Goal: Use online tool/utility: Utilize a website feature to perform a specific function

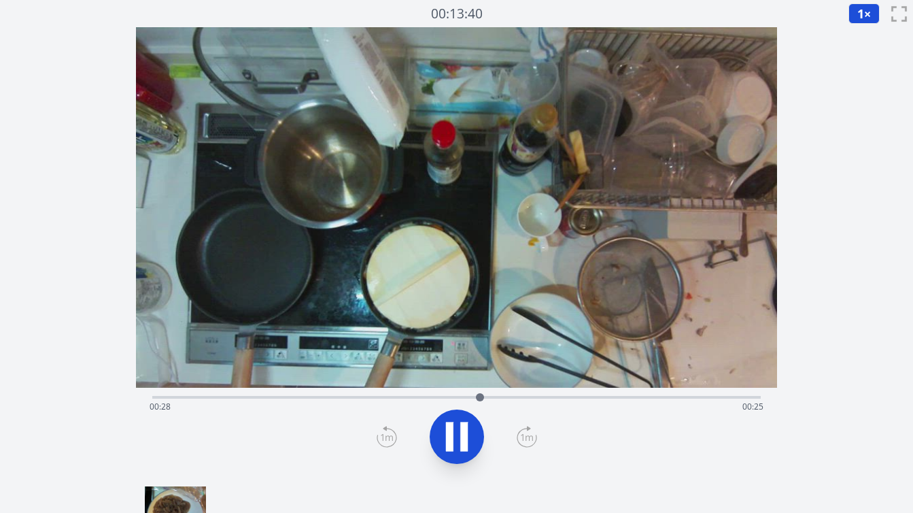
scroll to position [118, 0]
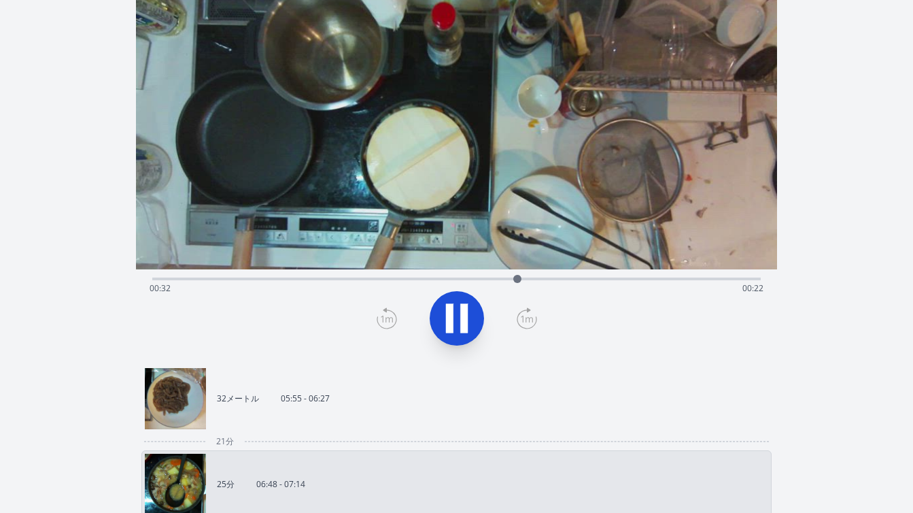
click at [364, 412] on link "32メートル 05:55 - 06:27" at bounding box center [451, 398] width 612 height 61
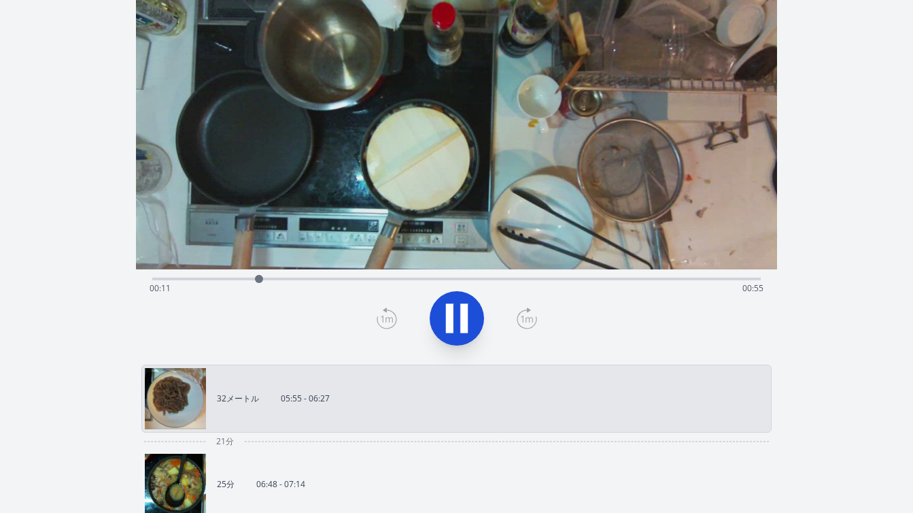
click at [287, 277] on div "経過時間: 00:11 残り時間: 00:55" at bounding box center [457, 288] width 614 height 22
click at [318, 277] on div "経過時間: 00:14 残り時間: 00:51" at bounding box center [457, 288] width 614 height 22
click at [349, 277] on div "経過時間: 00:18 残り時間: 00:48" at bounding box center [457, 288] width 614 height 22
click at [378, 278] on div "経過時間: 00:21 残り時間: 00:45" at bounding box center [457, 288] width 614 height 22
click at [398, 279] on div "経過時間: 00:24 残り時間: 00:41" at bounding box center [457, 288] width 614 height 22
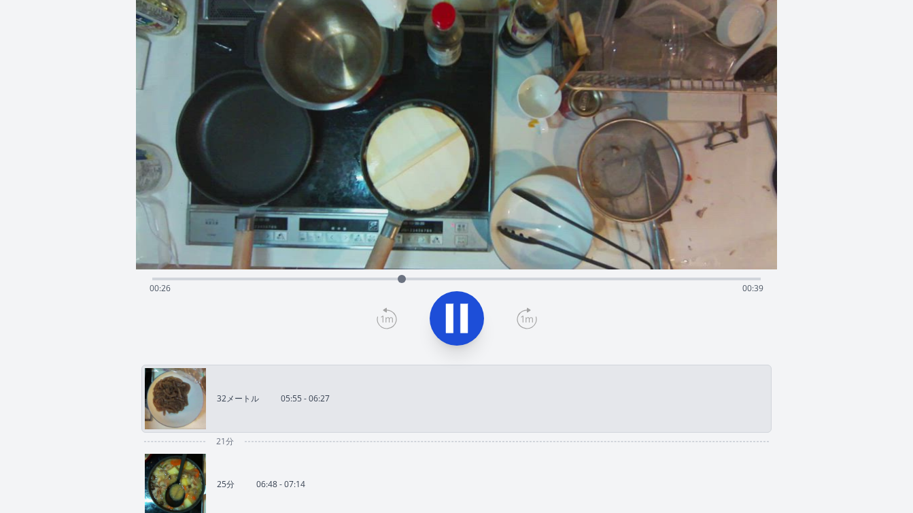
click at [418, 280] on div "経過時間: 00:26 残り時間: 00:39" at bounding box center [457, 288] width 614 height 22
click at [451, 278] on div "経過時間: 00:29 残り時間: 00:37" at bounding box center [457, 288] width 614 height 22
click at [497, 275] on div "経過時間: 00:34 残り時間: 00:32" at bounding box center [456, 277] width 608 height 16
click at [503, 320] on div at bounding box center [456, 317] width 625 height 65
click at [458, 316] on icon at bounding box center [457, 318] width 38 height 38
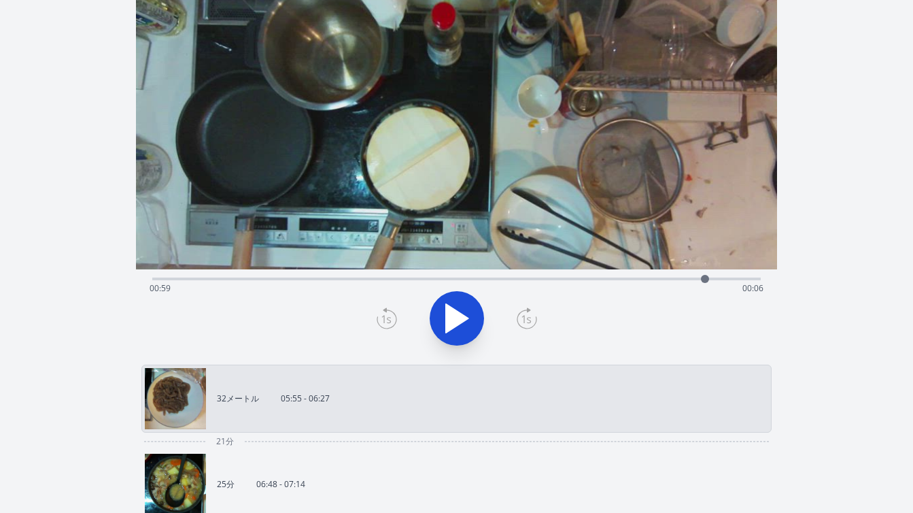
click at [381, 315] on icon at bounding box center [387, 318] width 20 height 22
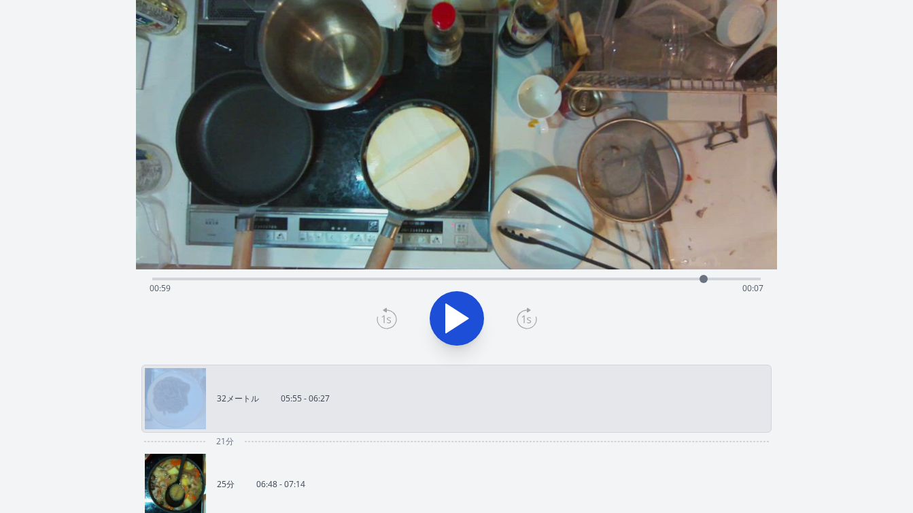
click at [381, 315] on icon at bounding box center [387, 318] width 20 height 22
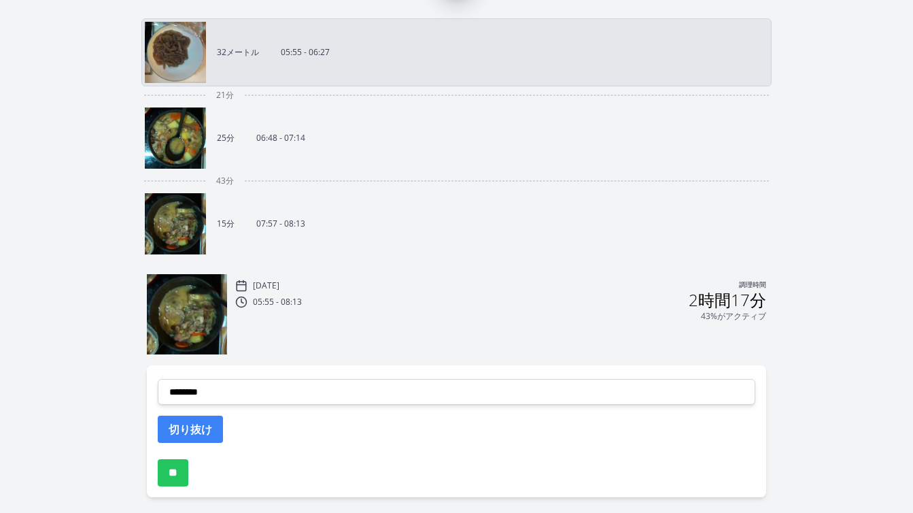
scroll to position [514, 0]
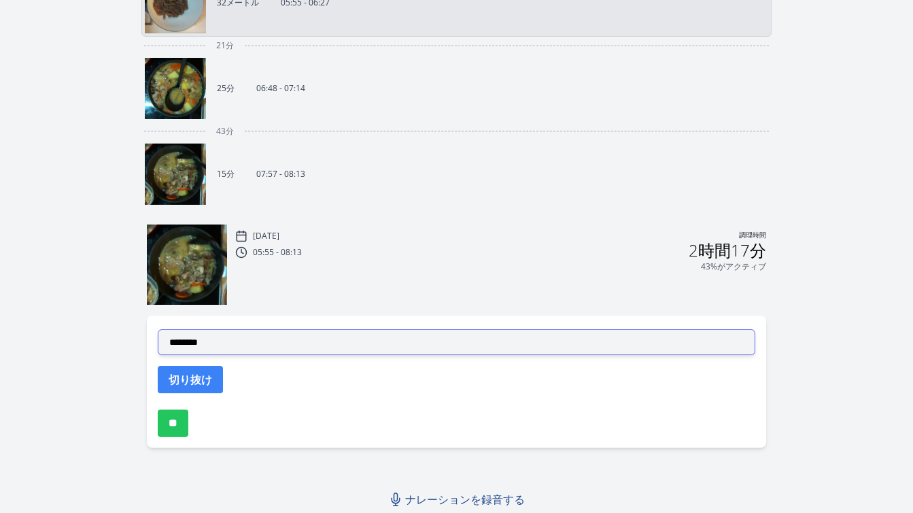
click at [398, 343] on select "**********" at bounding box center [456, 342] width 597 height 26
select select "**********"
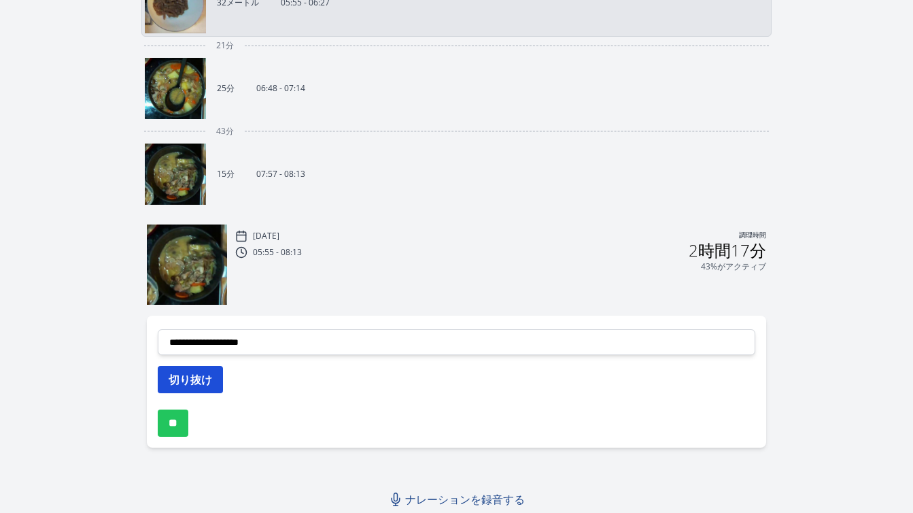
click at [205, 378] on font "切り抜け" at bounding box center [191, 379] width 44 height 15
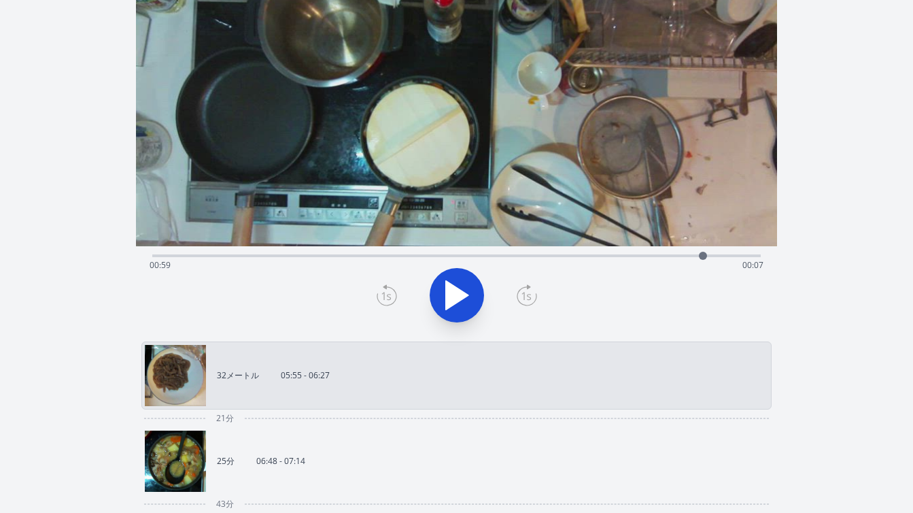
scroll to position [149, 0]
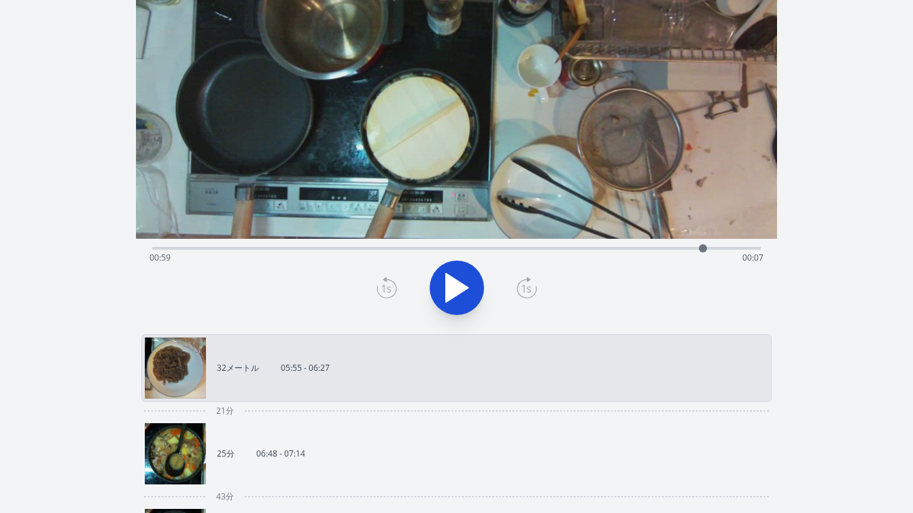
click at [388, 447] on link "25分 06:48 - 07:14" at bounding box center [451, 453] width 612 height 61
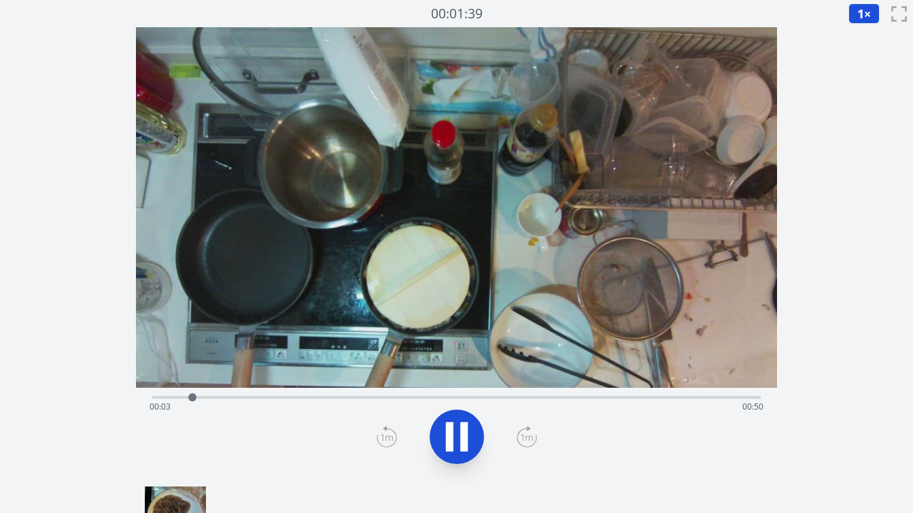
click at [525, 432] on icon at bounding box center [527, 437] width 20 height 22
click at [396, 439] on div at bounding box center [456, 436] width 625 height 65
click at [197, 400] on div "経過時間: 00:10 残り時間: 00:44" at bounding box center [457, 407] width 614 height 22
click at [165, 396] on div "経過時間: 00:06 残り時間: 00:48" at bounding box center [457, 407] width 614 height 22
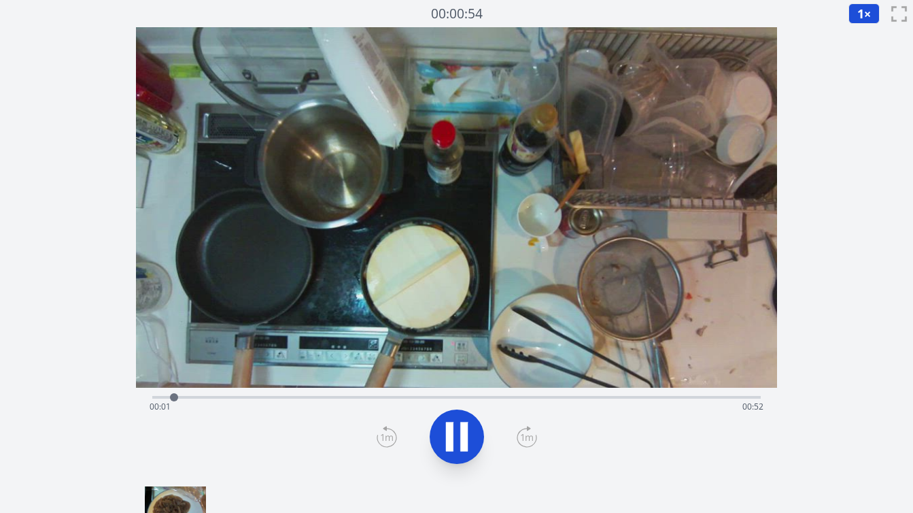
click at [487, 460] on div at bounding box center [456, 436] width 625 height 65
click at [483, 453] on div at bounding box center [456, 436] width 625 height 65
click at [466, 445] on icon at bounding box center [463, 436] width 7 height 29
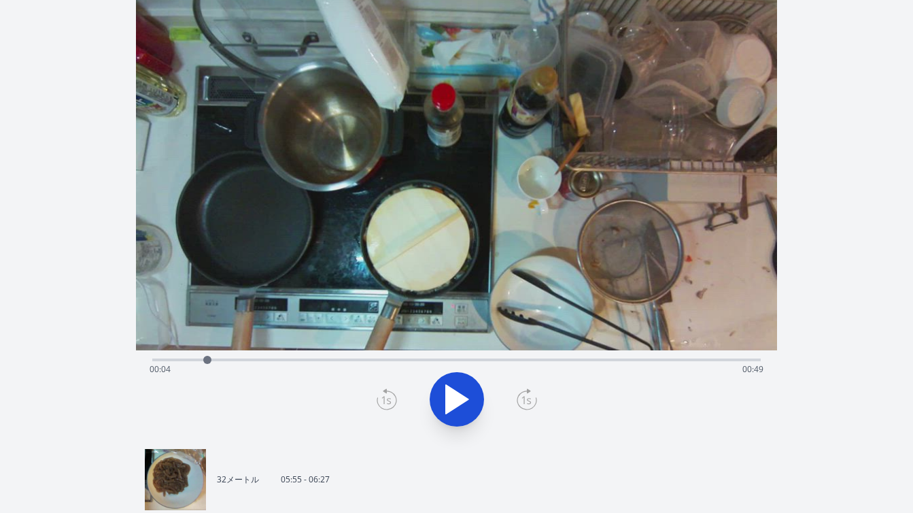
scroll to position [41, 0]
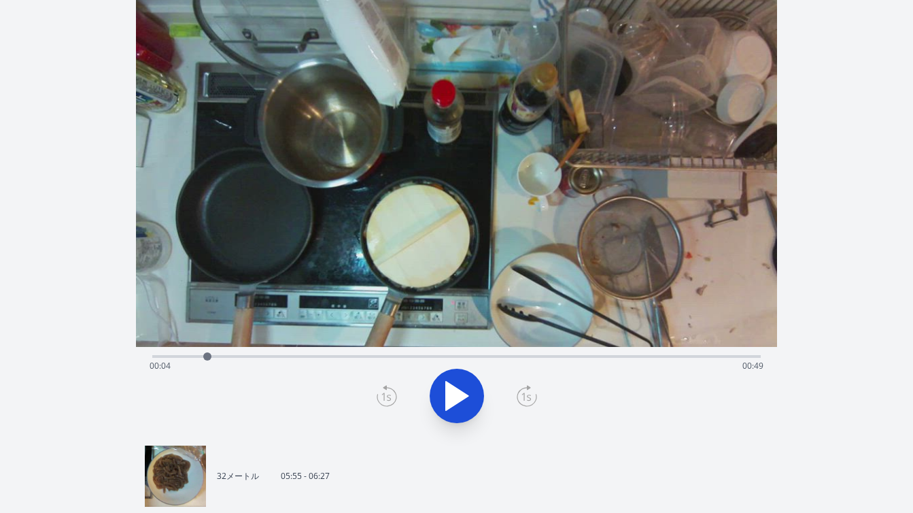
click at [152, 355] on div "経過時間: 00:04 残り時間: 00:49" at bounding box center [457, 366] width 614 height 22
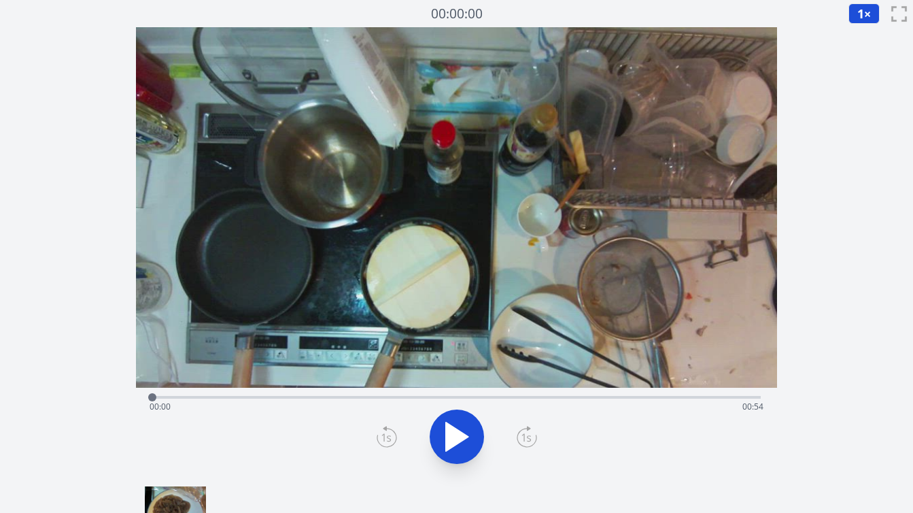
click at [450, 443] on icon at bounding box center [457, 436] width 22 height 29
click at [450, 443] on icon at bounding box center [449, 436] width 7 height 29
click at [523, 444] on icon at bounding box center [527, 437] width 20 height 22
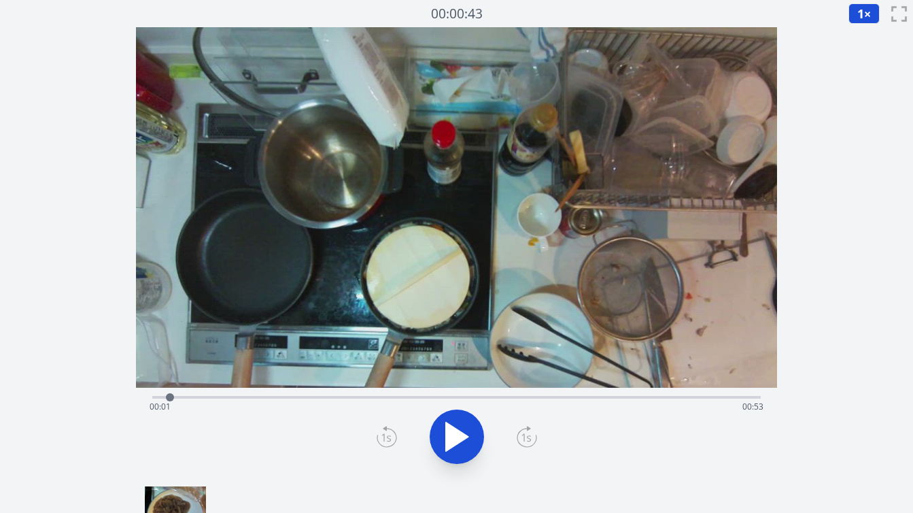
click at [523, 444] on icon at bounding box center [527, 437] width 20 height 22
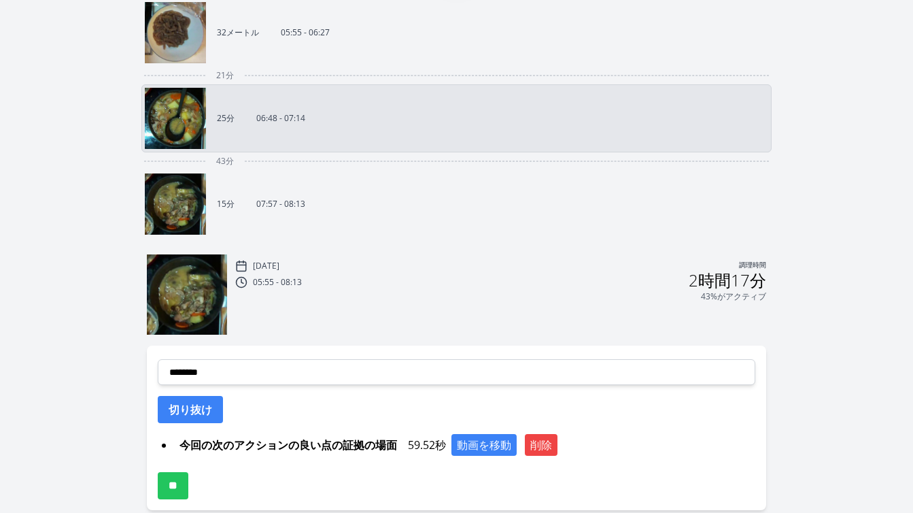
scroll to position [500, 0]
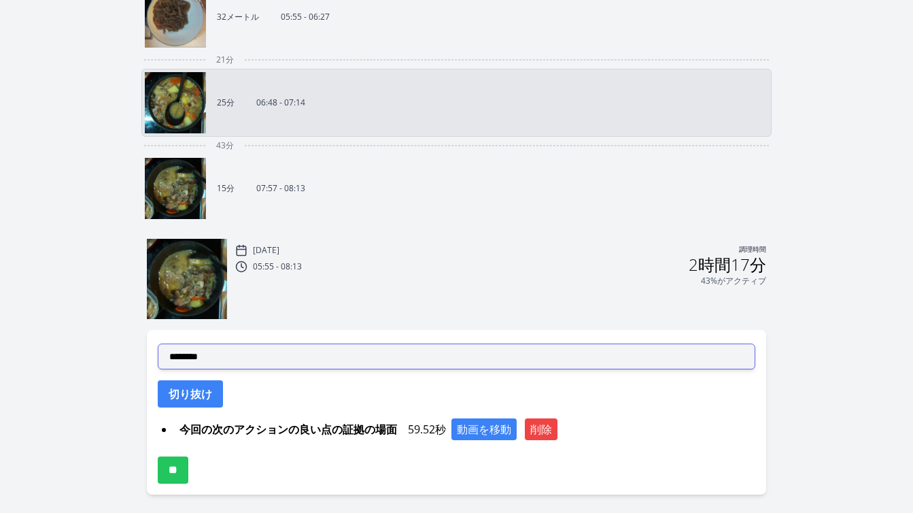
click at [326, 366] on select "**********" at bounding box center [456, 356] width 597 height 26
select select "**********"
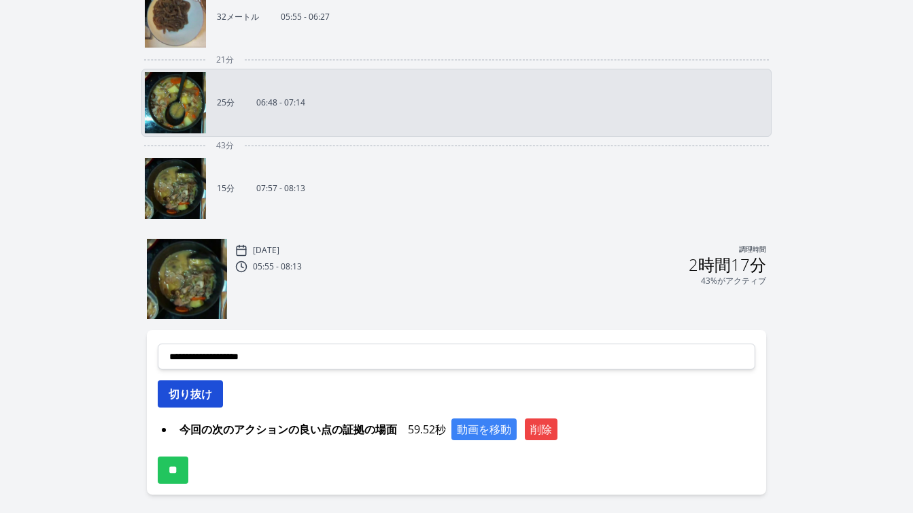
click at [213, 394] on button "切り抜け" at bounding box center [190, 393] width 65 height 27
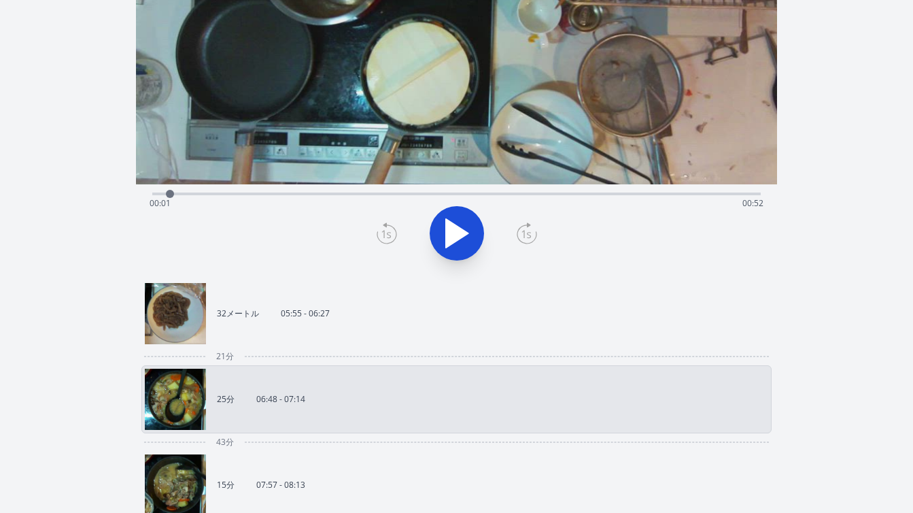
scroll to position [142, 0]
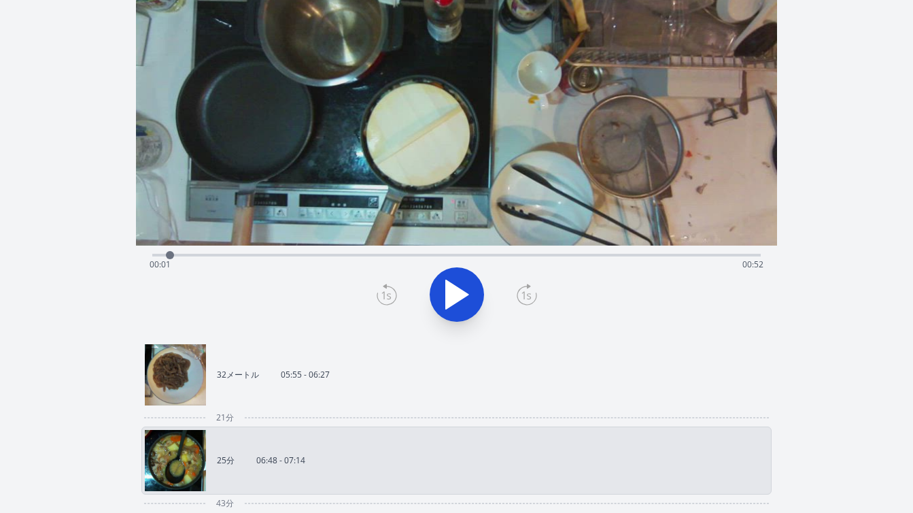
click at [397, 364] on link "32メートル 05:55 - 06:27" at bounding box center [451, 374] width 612 height 61
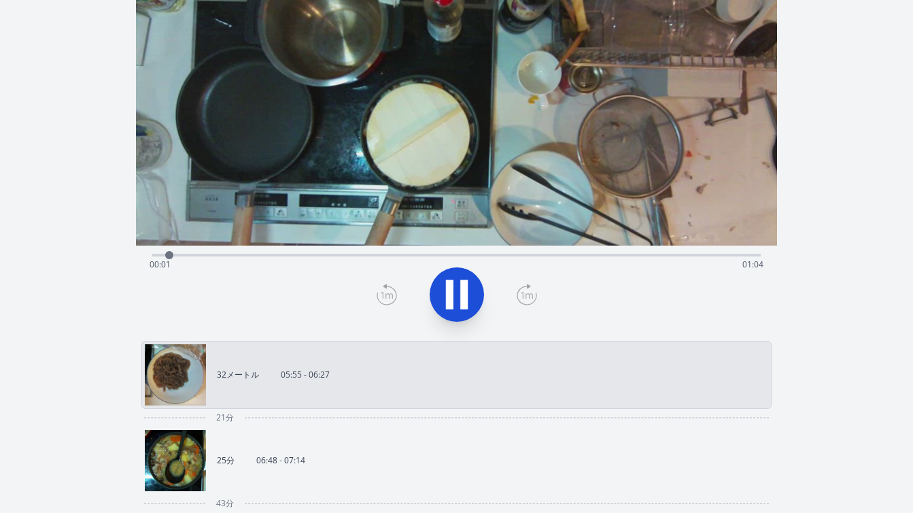
click at [667, 254] on div "経過時間: 00:01 残り時間: 01:04" at bounding box center [457, 265] width 614 height 22
click at [712, 256] on div "経過時間: 00:57 残り時間: 00:09" at bounding box center [457, 265] width 614 height 22
click at [744, 252] on div "経過時間: 01:01 残り時間: 00:05" at bounding box center [456, 253] width 608 height 16
click at [733, 254] on div "経過時間: 01:05 残り時間: 00:01" at bounding box center [457, 265] width 614 height 22
click at [467, 294] on icon at bounding box center [463, 294] width 7 height 29
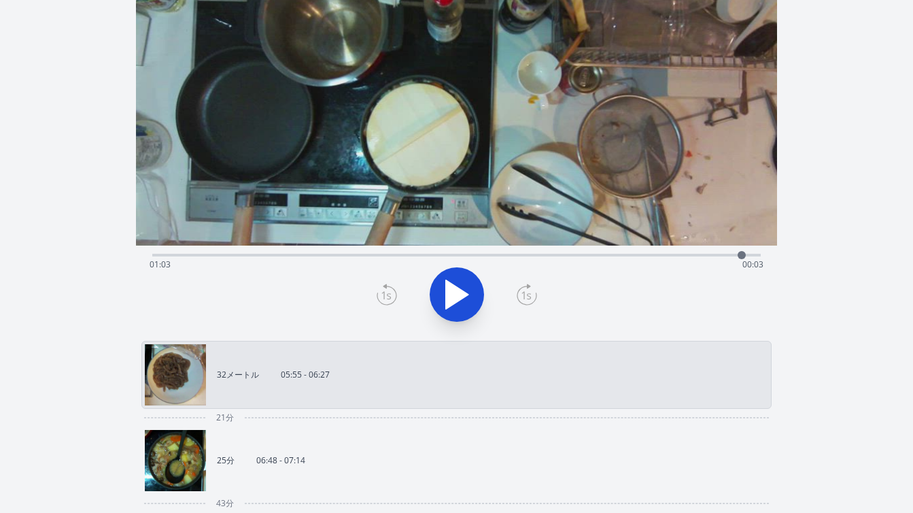
click at [377, 298] on icon at bounding box center [387, 294] width 20 height 22
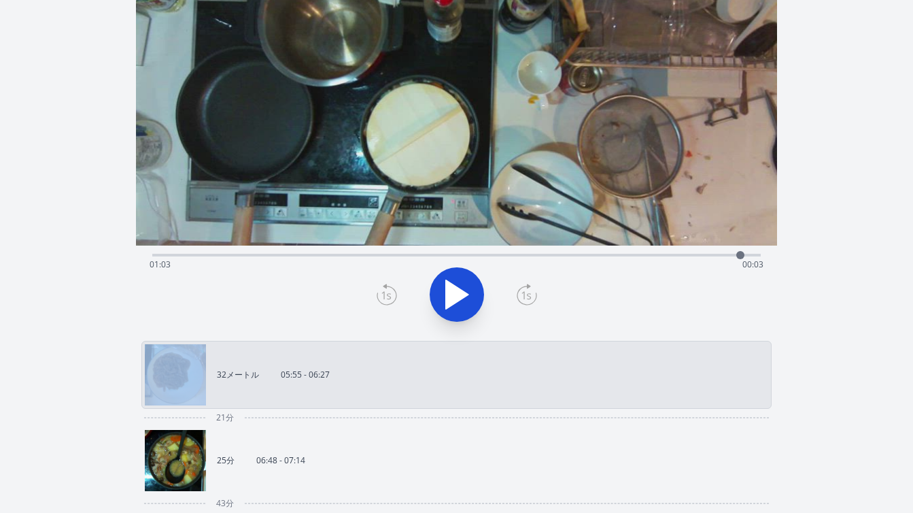
click at [377, 298] on icon at bounding box center [387, 294] width 20 height 22
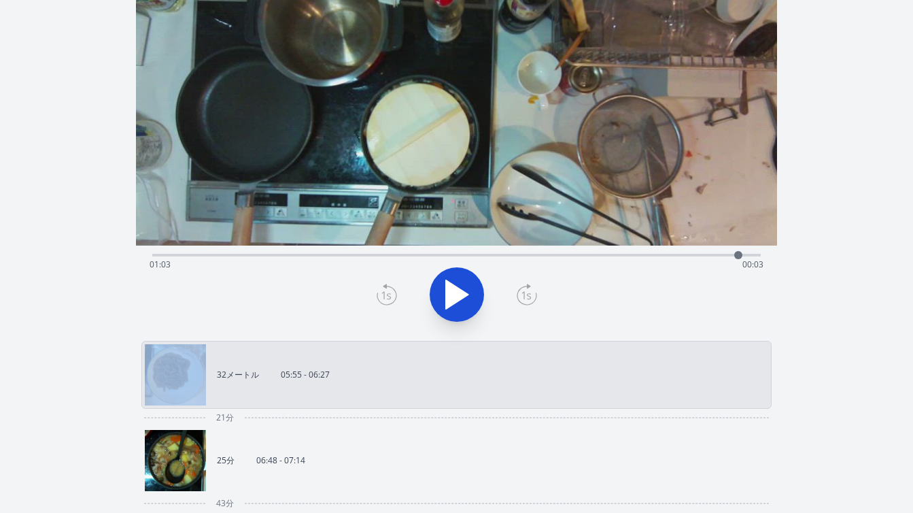
click at [377, 298] on icon at bounding box center [387, 294] width 20 height 22
click at [379, 298] on icon at bounding box center [387, 294] width 20 height 22
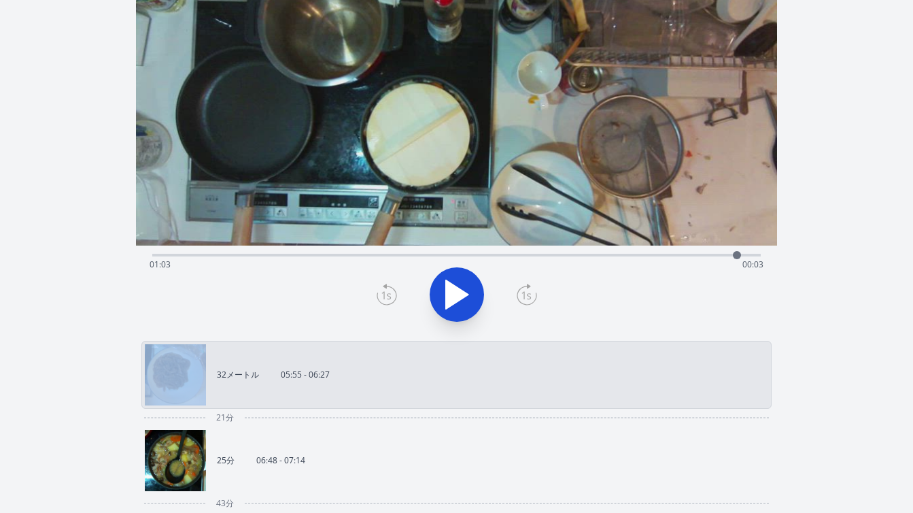
click at [379, 298] on icon at bounding box center [387, 294] width 20 height 22
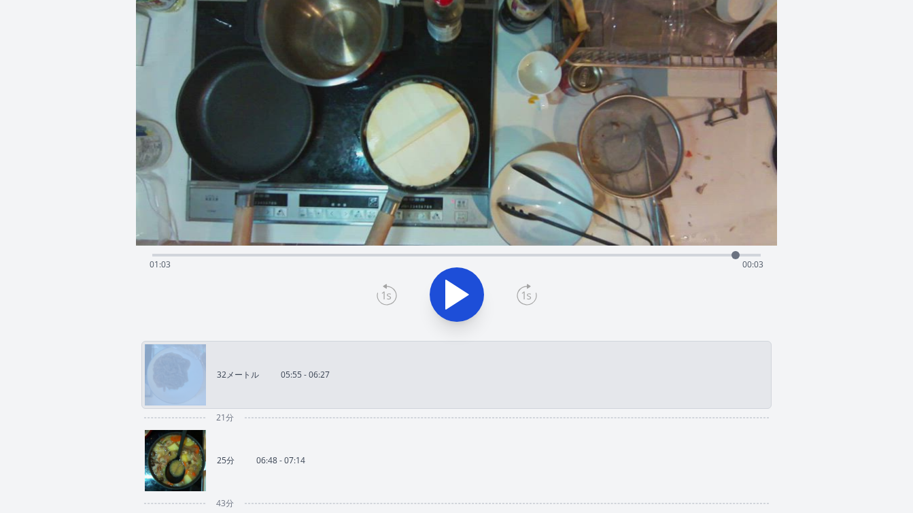
click at [379, 298] on icon at bounding box center [387, 294] width 20 height 22
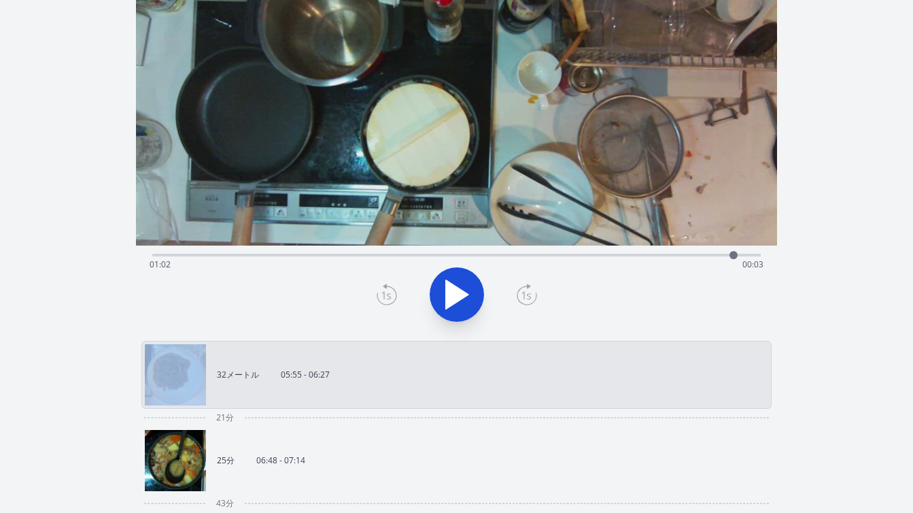
click at [379, 298] on icon at bounding box center [387, 294] width 20 height 22
click at [717, 253] on div "経過時間: 01:02 残り時間: 00:04" at bounding box center [456, 253] width 608 height 16
click at [462, 296] on icon at bounding box center [457, 294] width 22 height 29
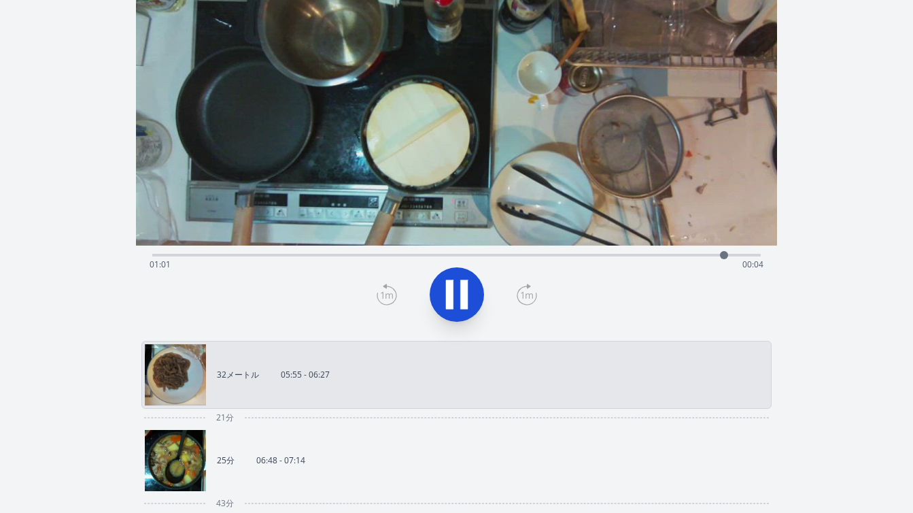
click at [462, 296] on icon at bounding box center [463, 294] width 7 height 29
click at [389, 294] on icon at bounding box center [387, 294] width 20 height 22
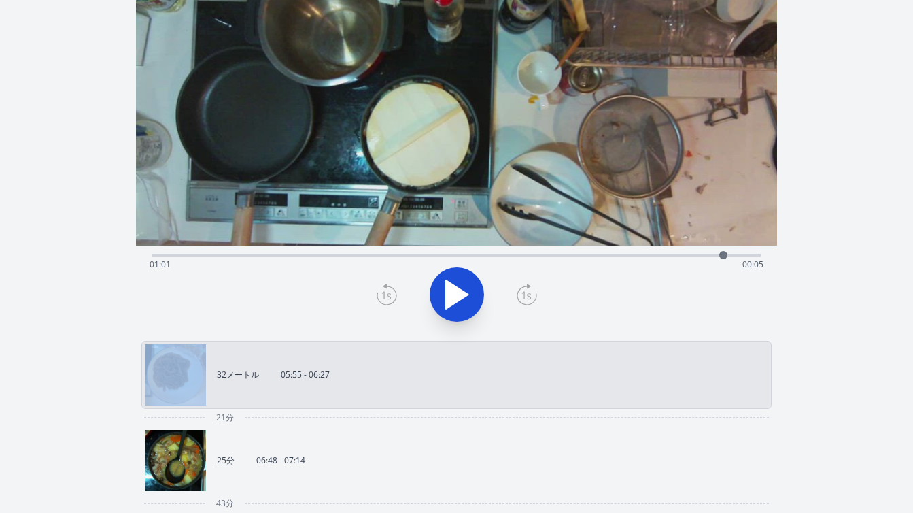
click at [389, 294] on icon at bounding box center [387, 294] width 20 height 22
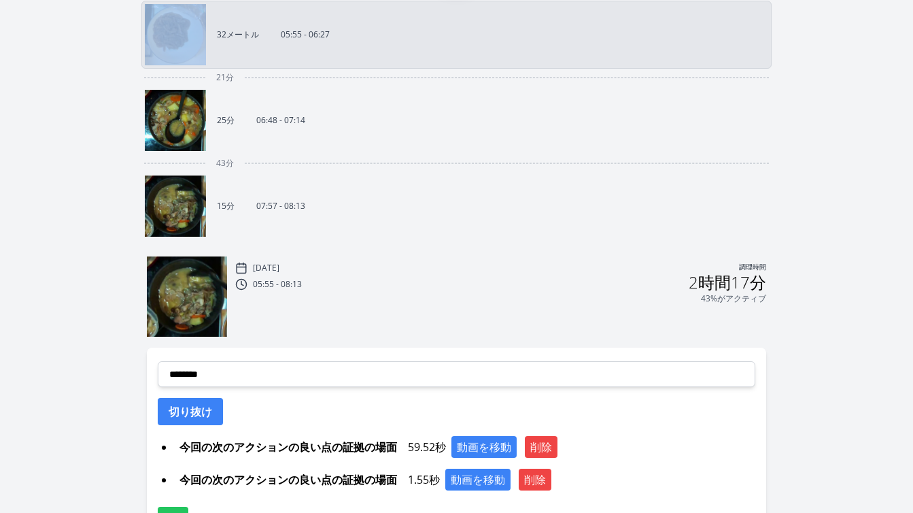
scroll to position [532, 0]
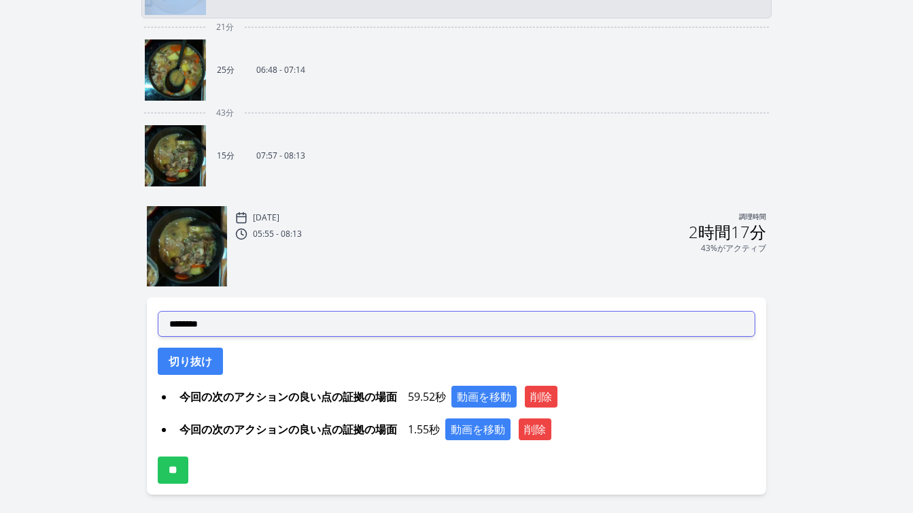
click at [353, 330] on select "**********" at bounding box center [456, 324] width 597 height 26
select select "**********"
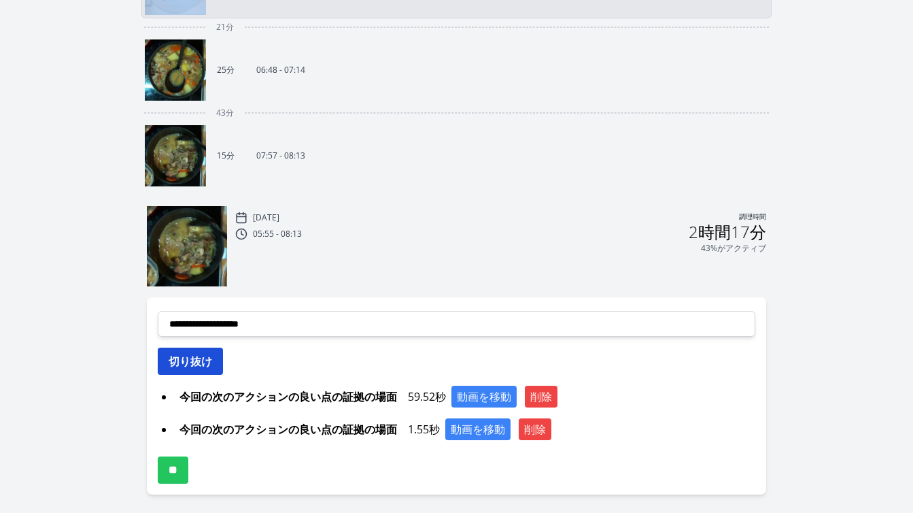
click at [207, 365] on font "切り抜け" at bounding box center [191, 360] width 44 height 15
select select
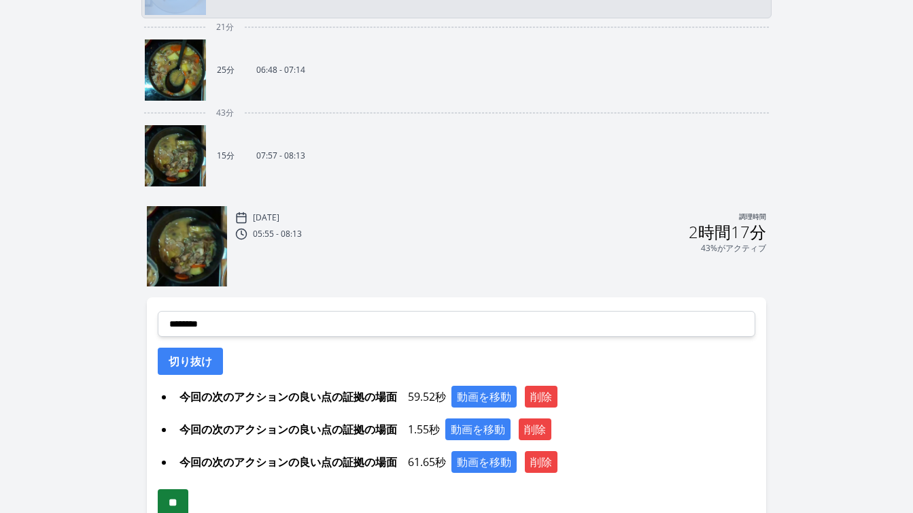
click at [186, 505] on input "**" at bounding box center [173, 502] width 31 height 27
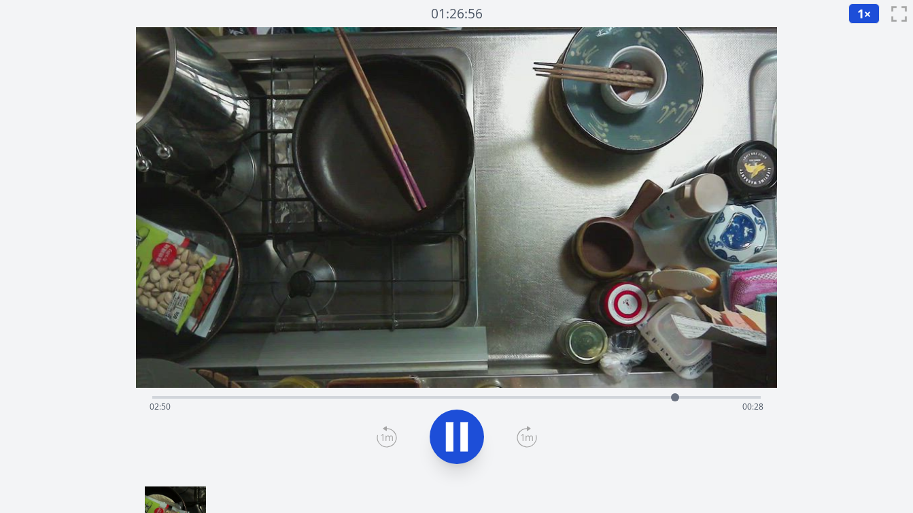
click at [488, 394] on div "Time elapsed: 02:50 Time remaining: 00:28" at bounding box center [456, 395] width 608 height 16
click at [555, 396] on div "Time elapsed: 01:51 Time remaining: 01:28" at bounding box center [457, 407] width 614 height 22
click at [578, 398] on div "Time elapsed: 02:11 Time remaining: 01:07" at bounding box center [457, 407] width 614 height 22
click at [595, 398] on div "Time elapsed: 02:19 Time remaining: 01:00" at bounding box center [457, 407] width 614 height 22
click at [610, 398] on div "Time elapsed: 02:25 Time remaining: 00:54" at bounding box center [457, 407] width 614 height 22
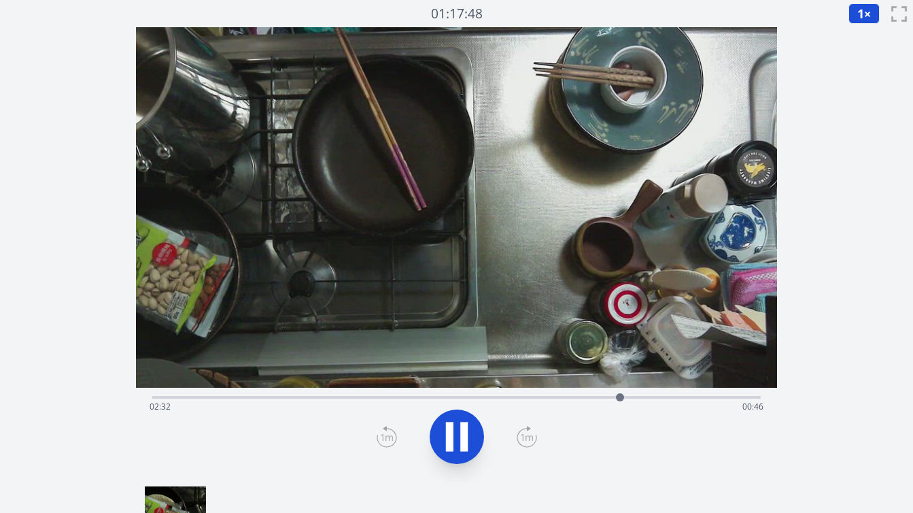
click at [633, 399] on div "Time elapsed: 02:32 Time remaining: 00:46" at bounding box center [457, 407] width 614 height 22
click at [439, 442] on icon at bounding box center [457, 436] width 38 height 38
click at [384, 443] on icon at bounding box center [387, 437] width 20 height 22
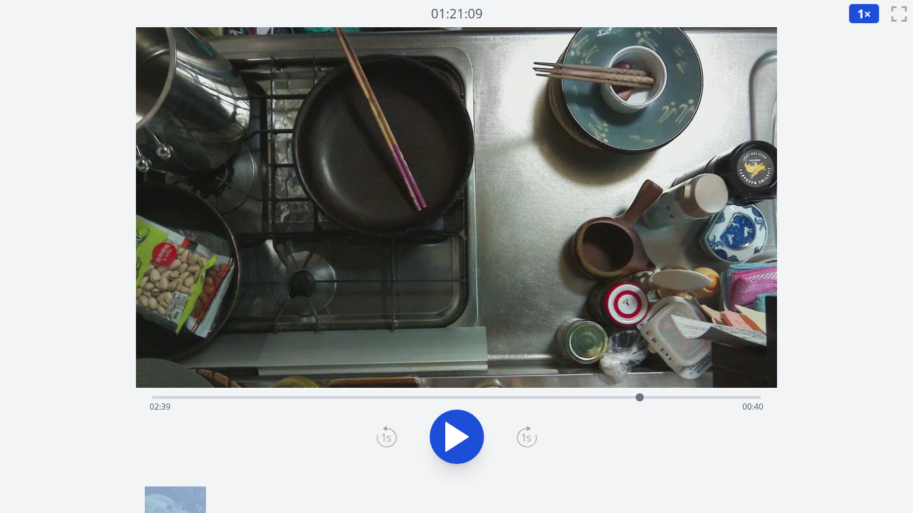
click at [384, 443] on icon at bounding box center [387, 437] width 20 height 22
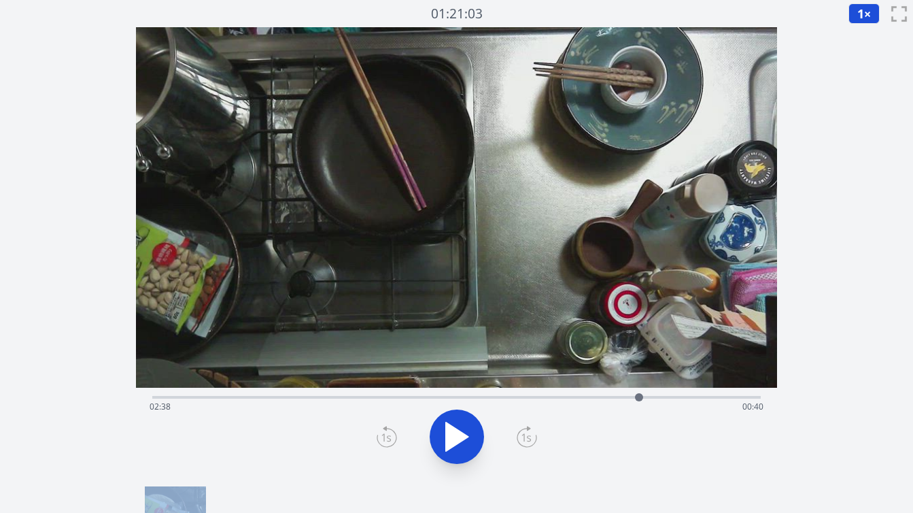
click at [384, 443] on icon at bounding box center [387, 437] width 20 height 22
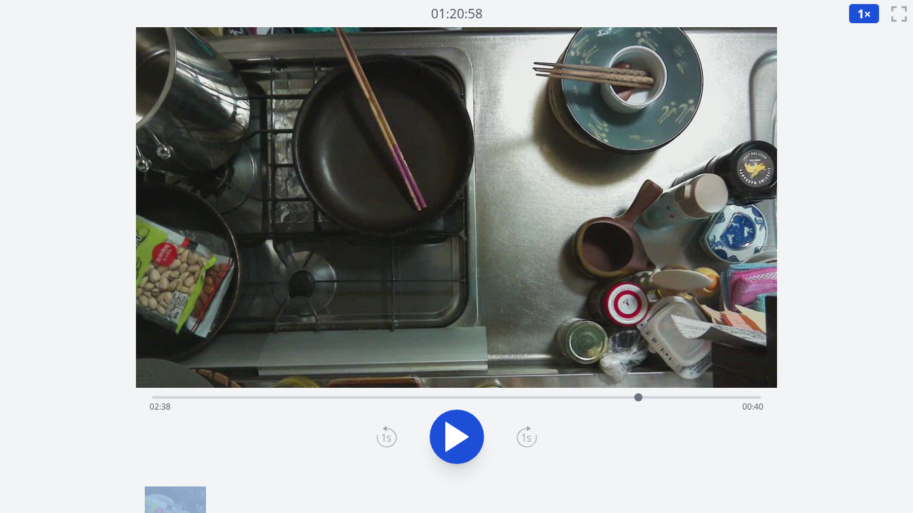
click at [384, 443] on icon at bounding box center [387, 437] width 20 height 22
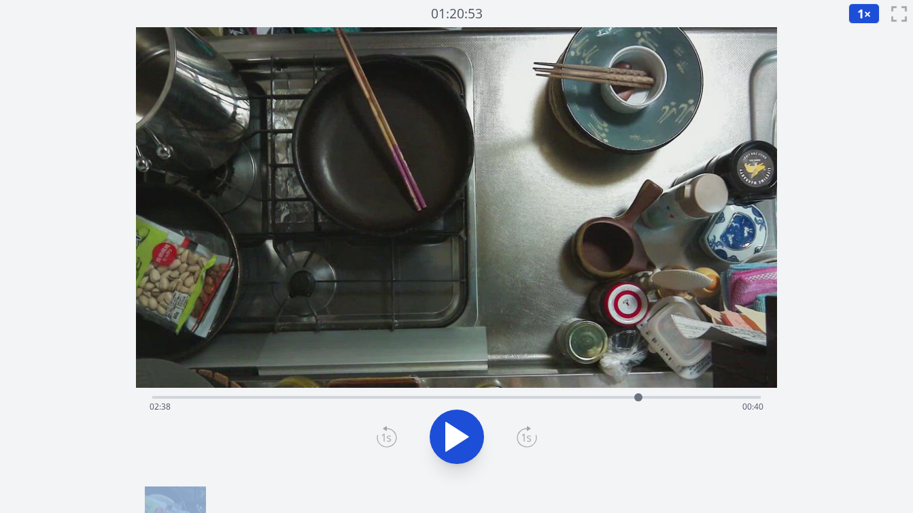
click at [384, 443] on icon at bounding box center [387, 437] width 20 height 22
click at [382, 436] on icon at bounding box center [387, 437] width 20 height 22
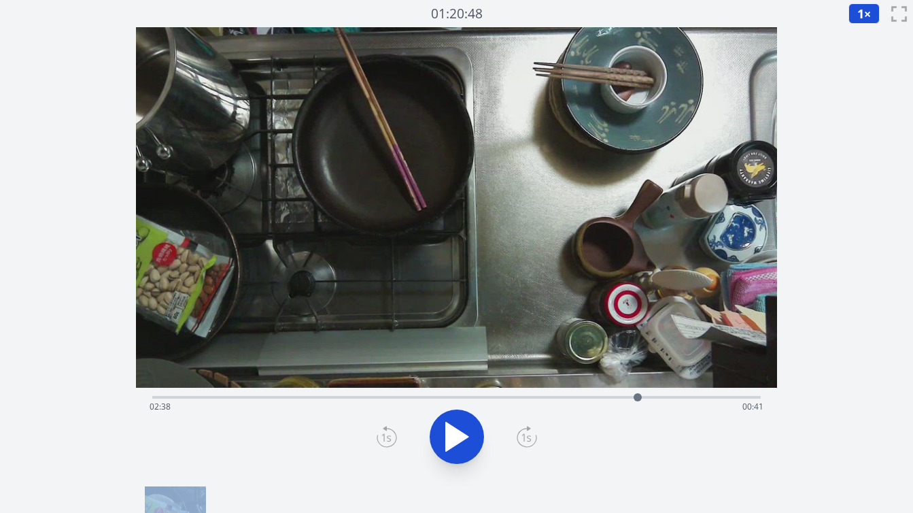
click at [382, 436] on icon at bounding box center [387, 437] width 20 height 22
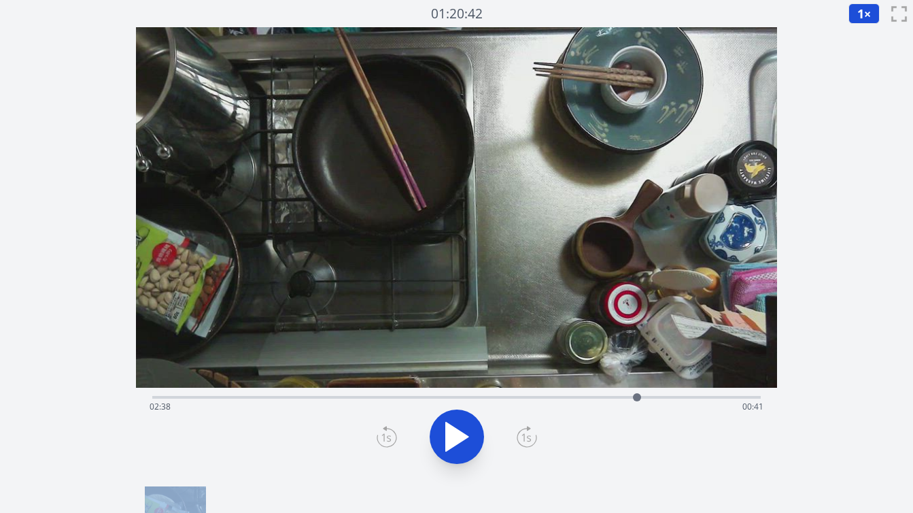
click at [382, 436] on icon at bounding box center [387, 437] width 20 height 22
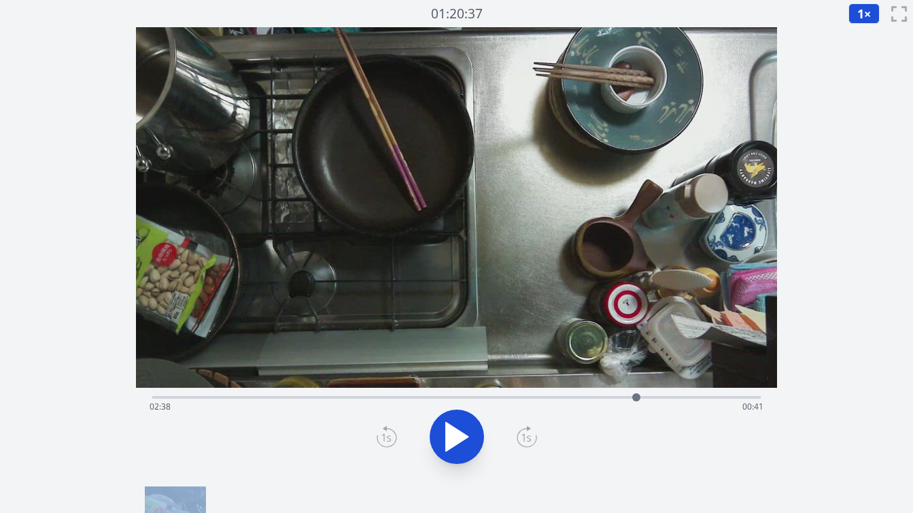
click at [382, 436] on icon at bounding box center [387, 437] width 20 height 22
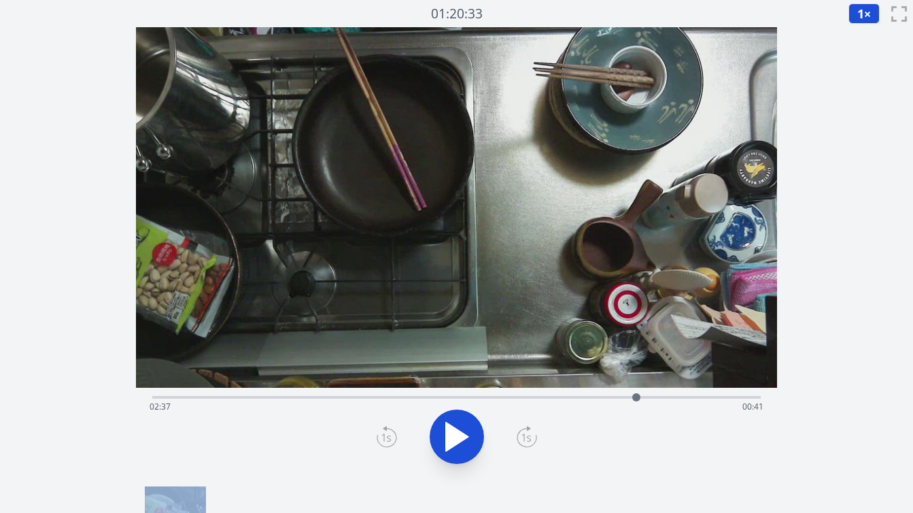
click at [382, 436] on icon at bounding box center [387, 437] width 20 height 22
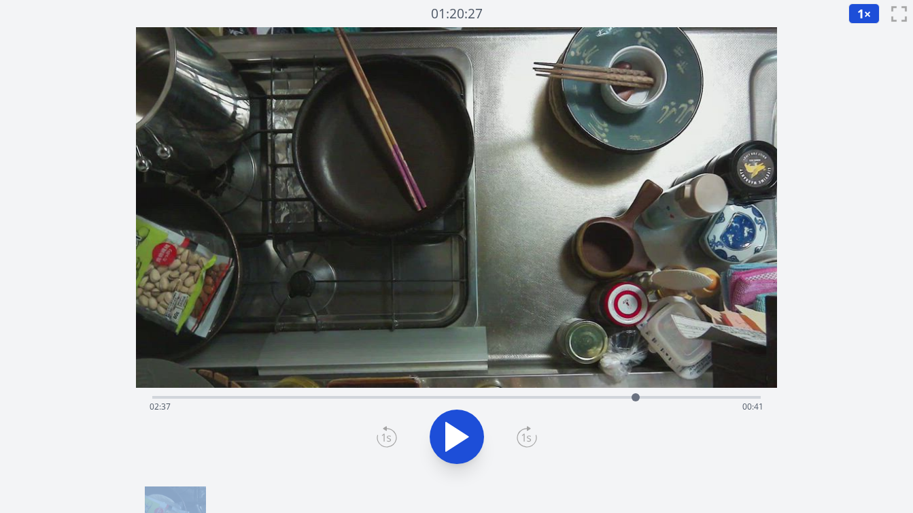
click at [382, 436] on icon at bounding box center [387, 437] width 20 height 22
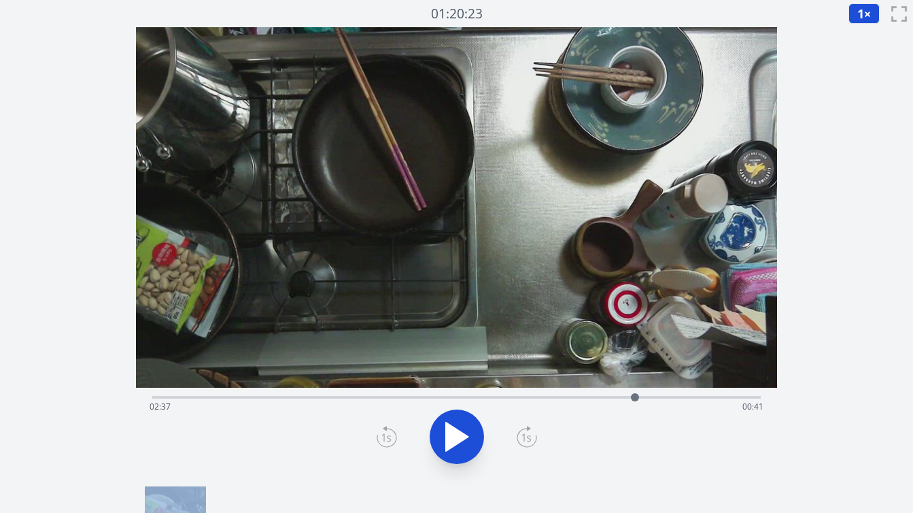
click at [382, 436] on icon at bounding box center [387, 437] width 20 height 22
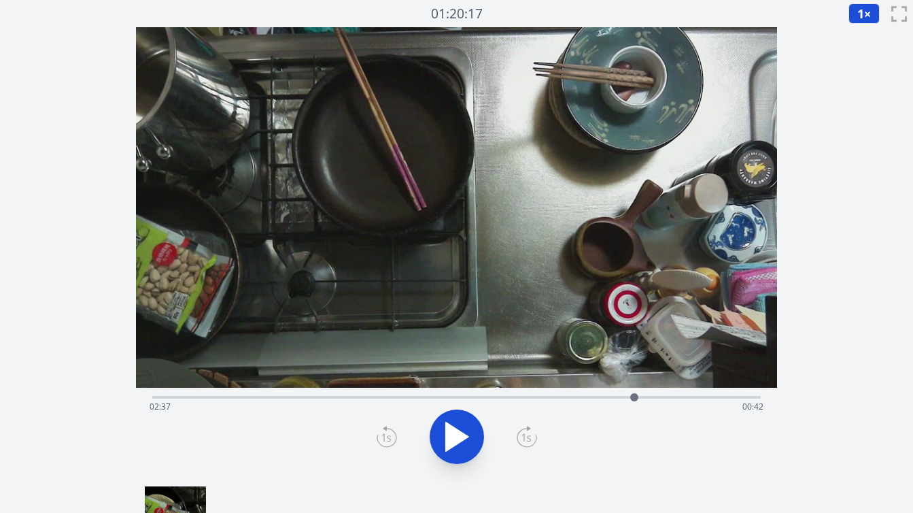
click at [382, 436] on icon at bounding box center [387, 437] width 20 height 22
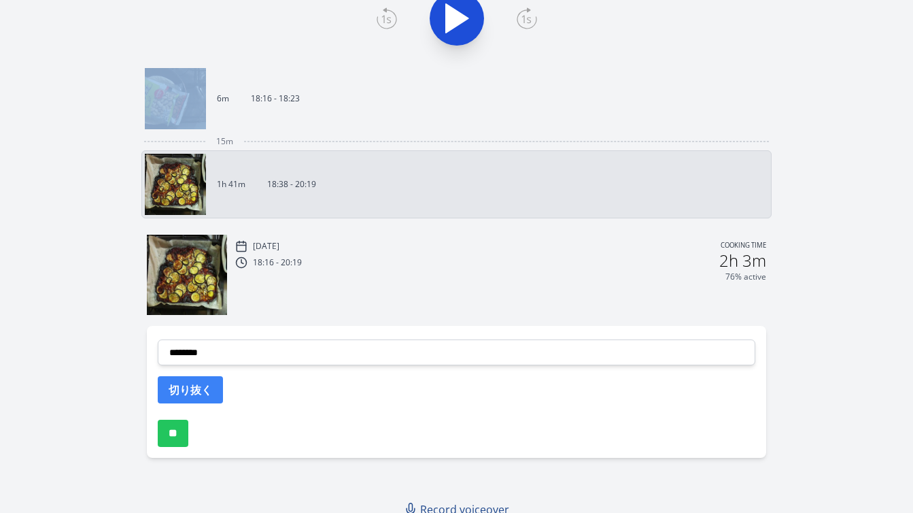
scroll to position [428, 0]
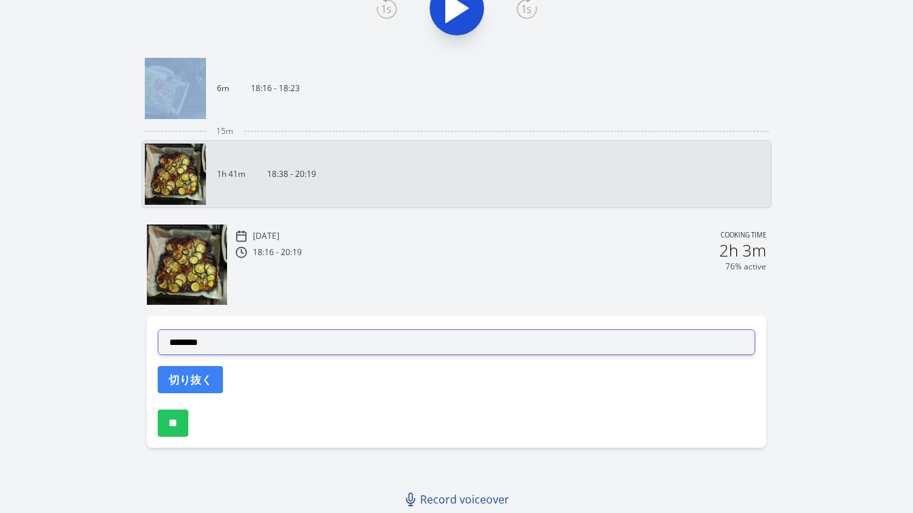
click at [339, 343] on select "**********" at bounding box center [456, 342] width 597 height 26
select select "**********"
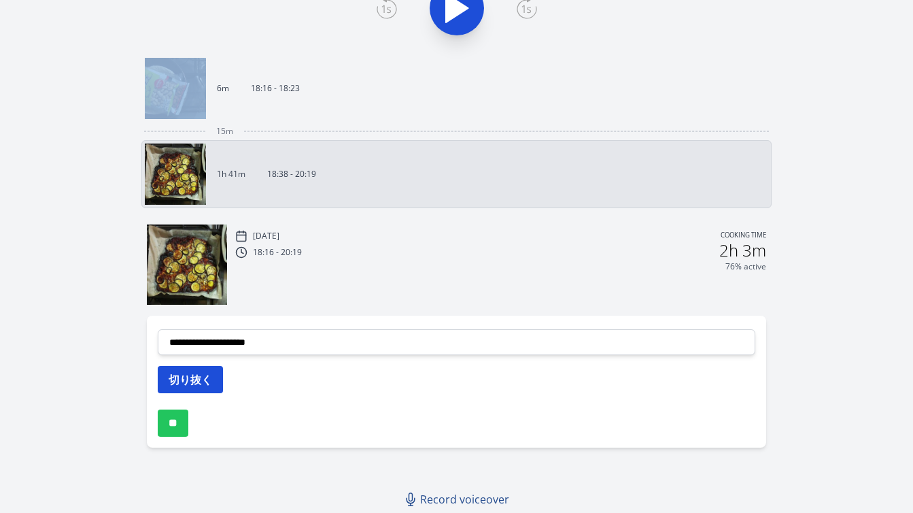
click at [210, 372] on button "切り抜く" at bounding box center [190, 379] width 65 height 27
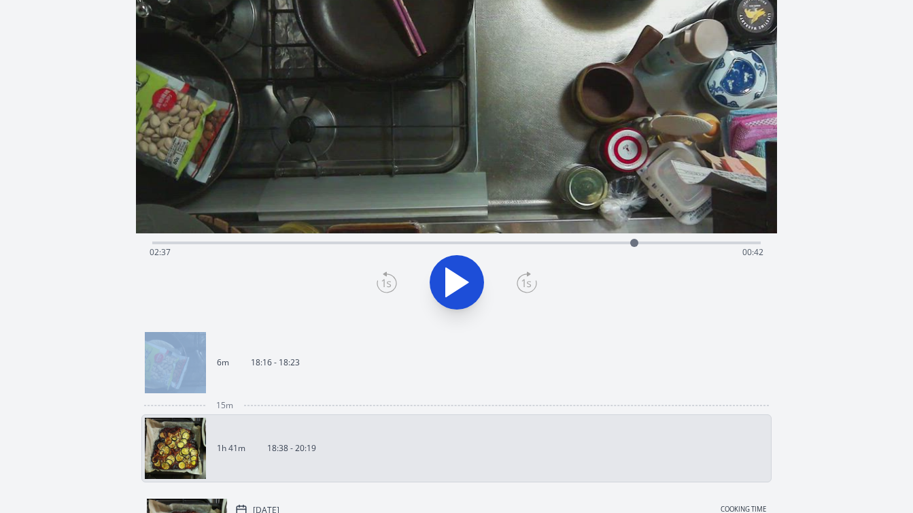
scroll to position [143, 0]
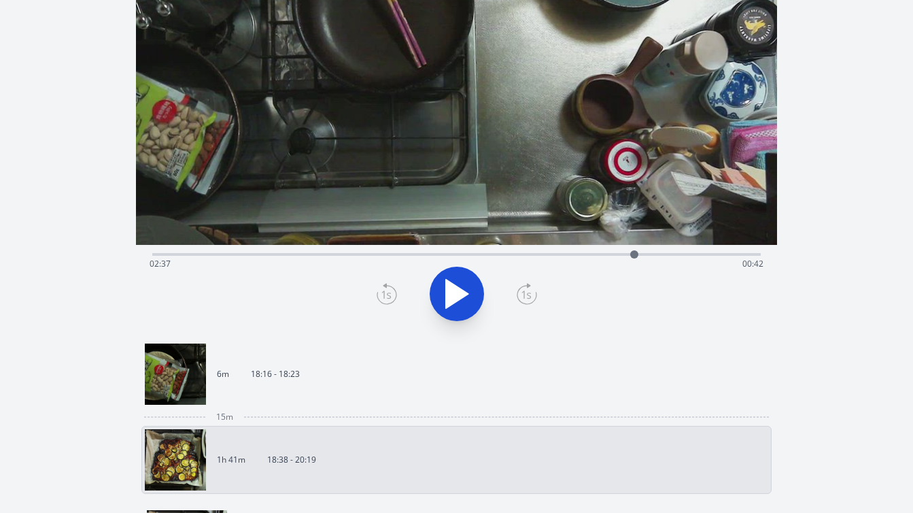
click at [847, 154] on div "Discard Recording? You will not be able to recover this once discarded. Cancel …" at bounding box center [456, 343] width 913 height 973
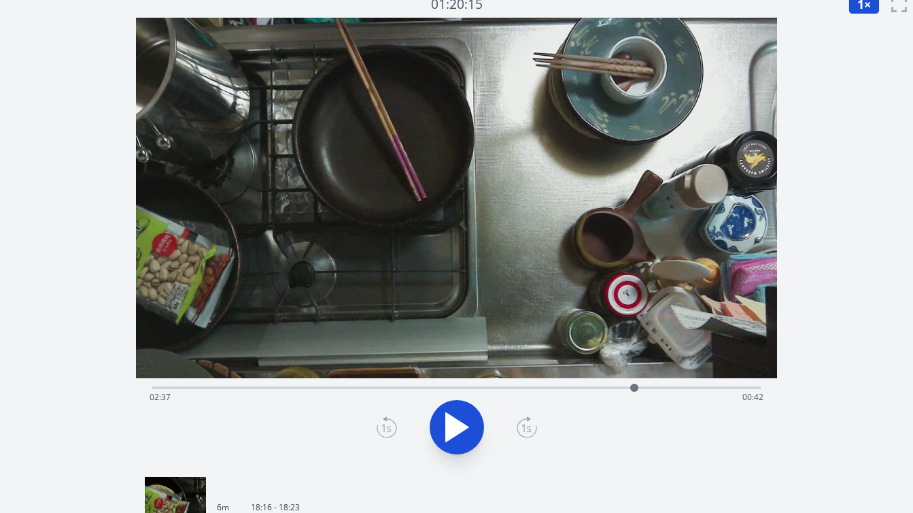
scroll to position [0, 0]
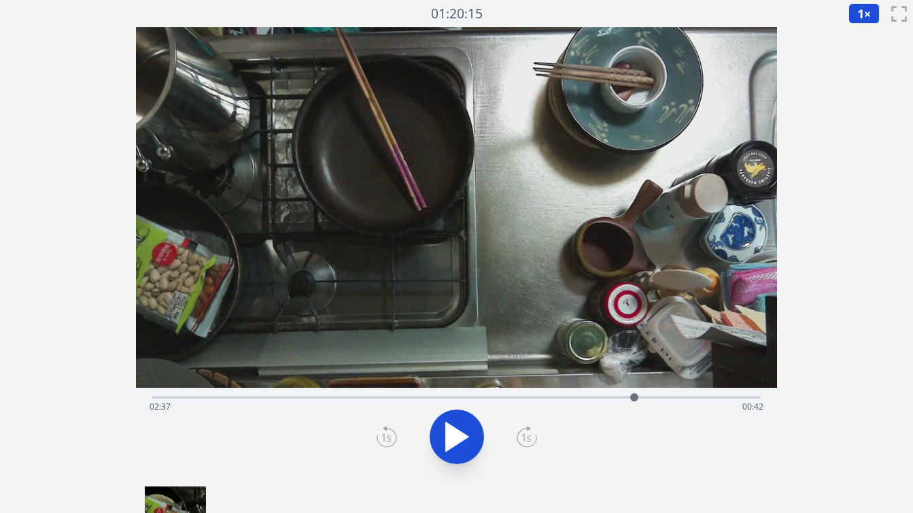
click at [648, 395] on div "Time elapsed: 02:37 Time remaining: 00:42" at bounding box center [456, 395] width 608 height 16
click at [625, 396] on div "Time elapsed: 02:42 Time remaining: 00:37" at bounding box center [457, 407] width 614 height 22
click at [462, 442] on icon at bounding box center [457, 436] width 38 height 38
click at [462, 442] on icon at bounding box center [463, 436] width 7 height 29
click at [608, 396] on div "Time elapsed: 02:37 Time remaining: 00:42" at bounding box center [457, 407] width 614 height 22
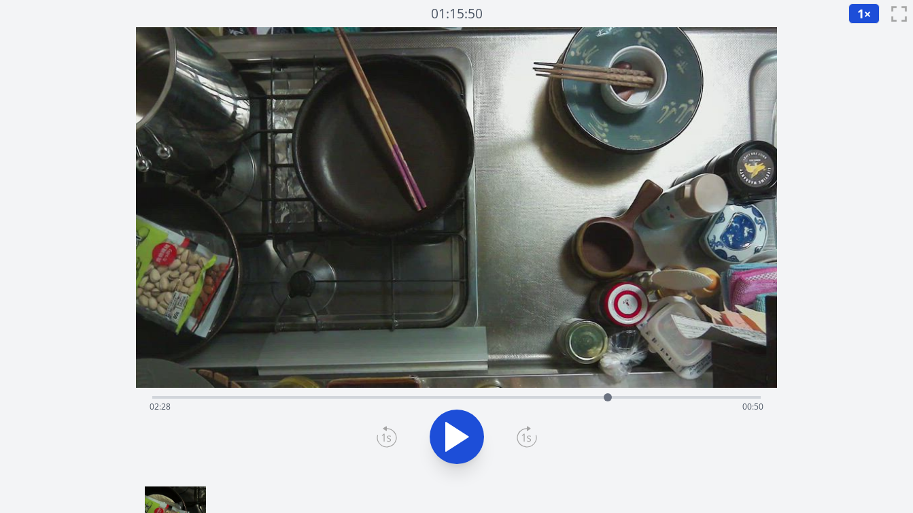
click at [382, 440] on icon at bounding box center [387, 437] width 20 height 22
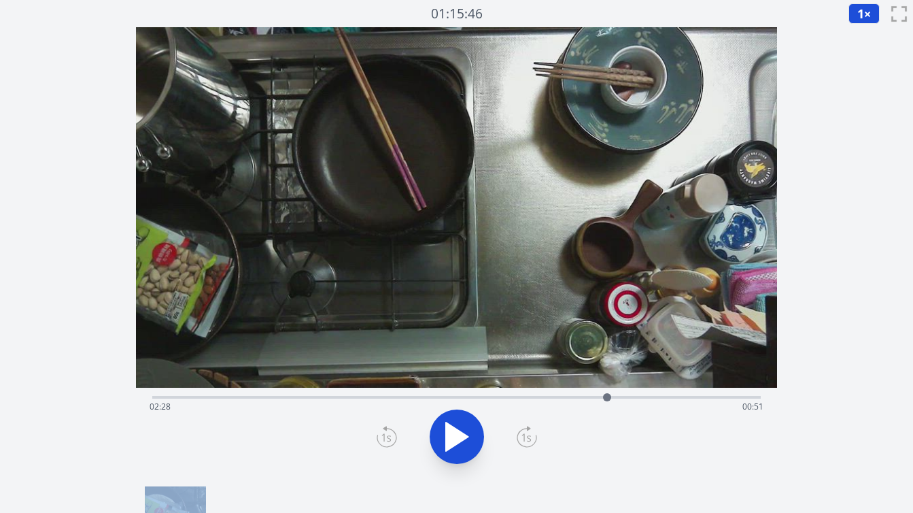
click at [382, 440] on icon at bounding box center [387, 437] width 20 height 22
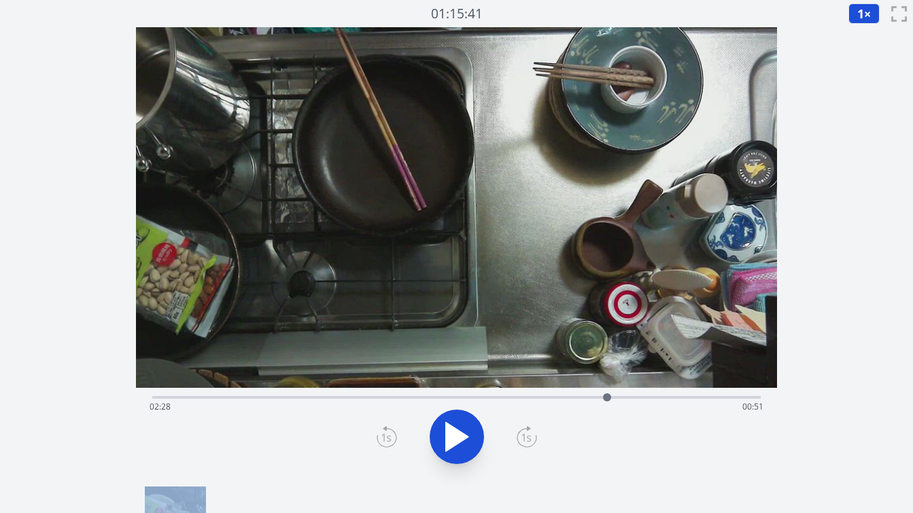
click at [382, 440] on icon at bounding box center [387, 437] width 20 height 22
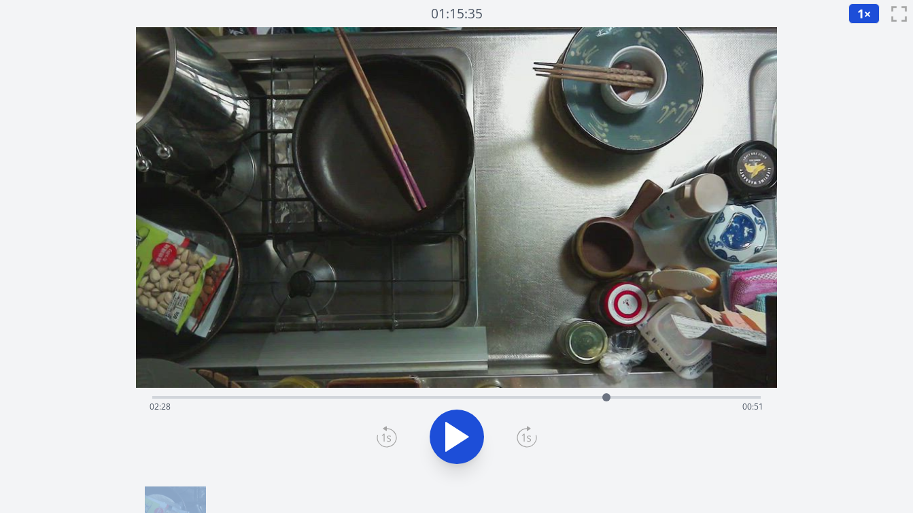
click at [382, 440] on icon at bounding box center [387, 437] width 20 height 22
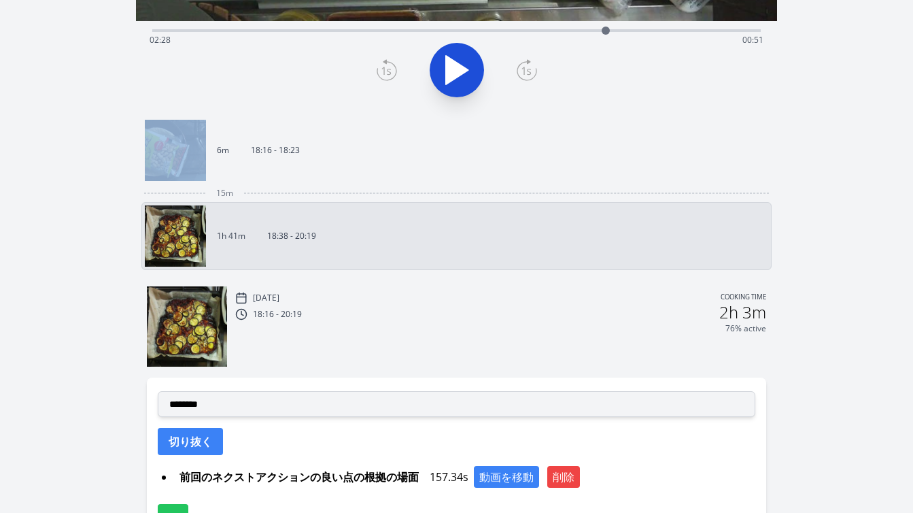
scroll to position [370, 0]
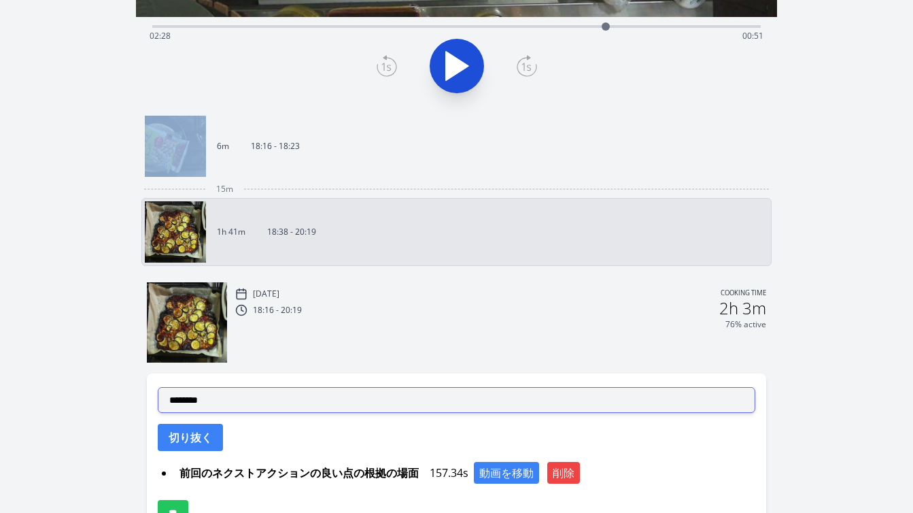
click at [362, 394] on select "**********" at bounding box center [456, 400] width 597 height 26
select select "**********"
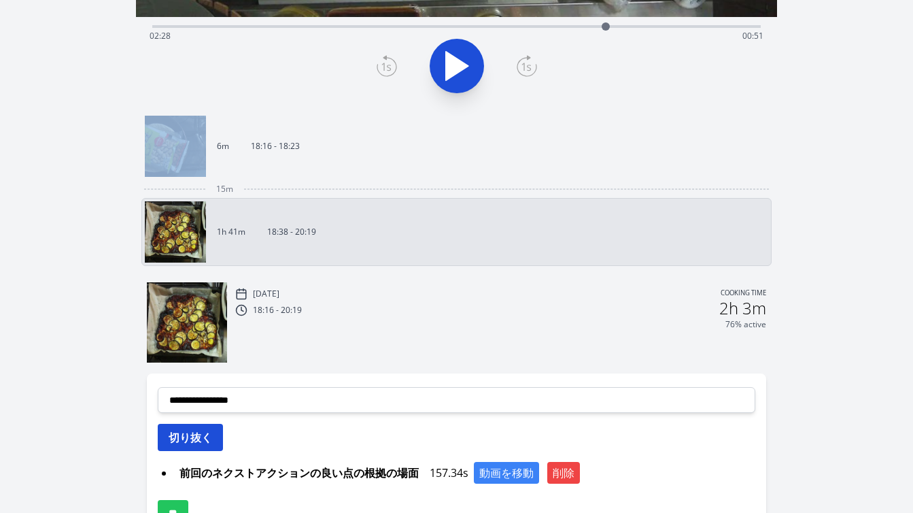
click at [218, 433] on button "切り抜く" at bounding box center [190, 436] width 65 height 27
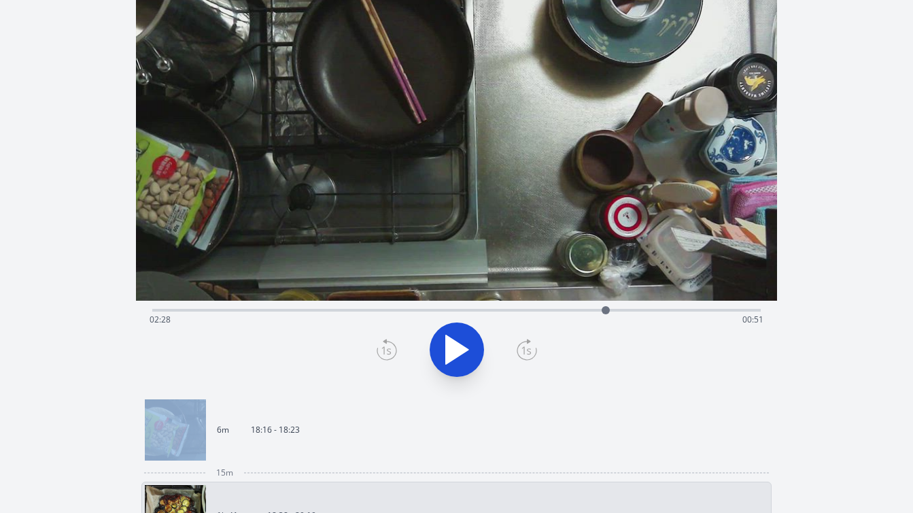
scroll to position [79, 0]
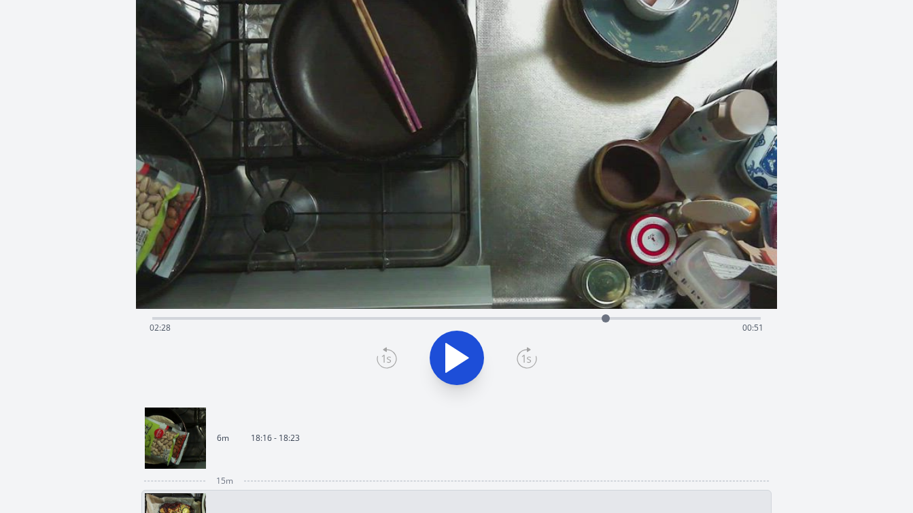
click at [625, 316] on div "Time elapsed: 02:28 Time remaining: 00:51" at bounding box center [456, 317] width 608 height 16
click at [806, 250] on div "Discard Recording? You will not be able to recover this once discarded. Cancel …" at bounding box center [456, 424] width 913 height 1006
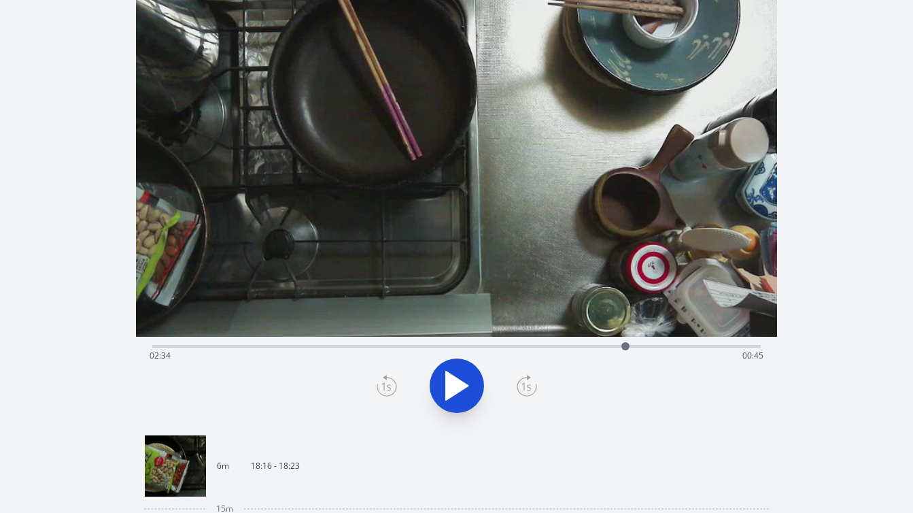
scroll to position [39, 0]
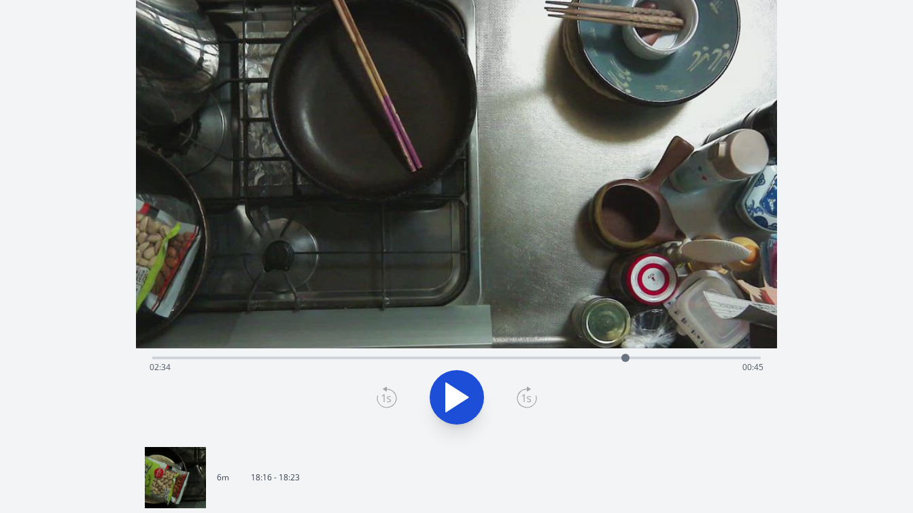
click at [636, 356] on div "Time elapsed: 02:34 Time remaining: 00:45" at bounding box center [457, 367] width 614 height 22
click at [644, 356] on div at bounding box center [636, 357] width 20 height 20
click at [386, 398] on icon at bounding box center [387, 397] width 20 height 22
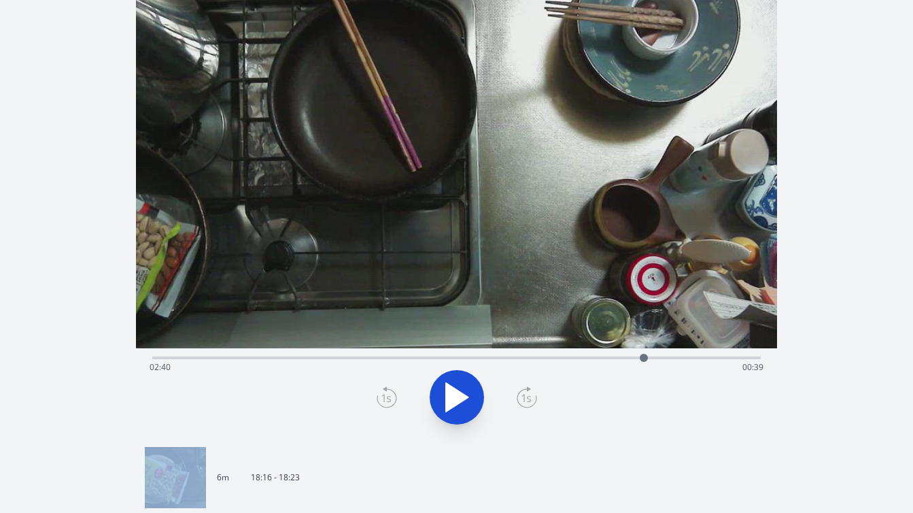
click at [386, 398] on icon at bounding box center [387, 397] width 20 height 22
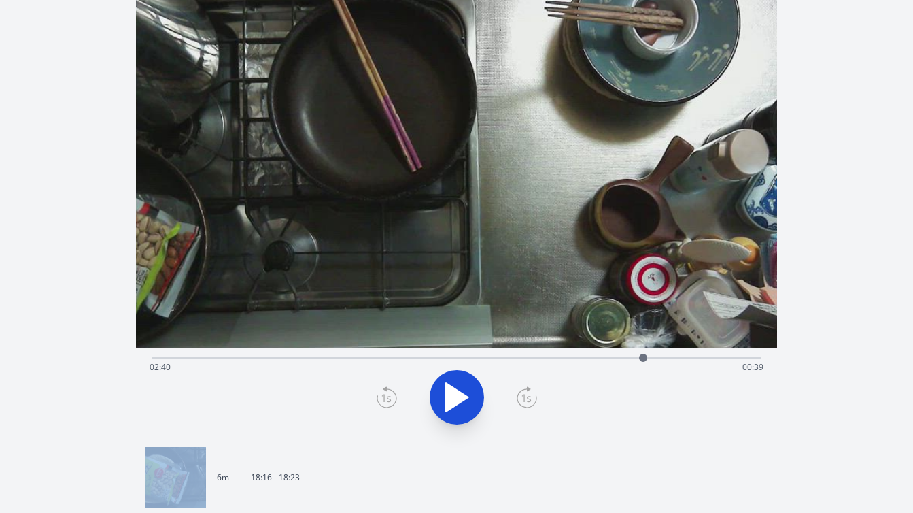
click at [386, 398] on icon at bounding box center [387, 397] width 20 height 22
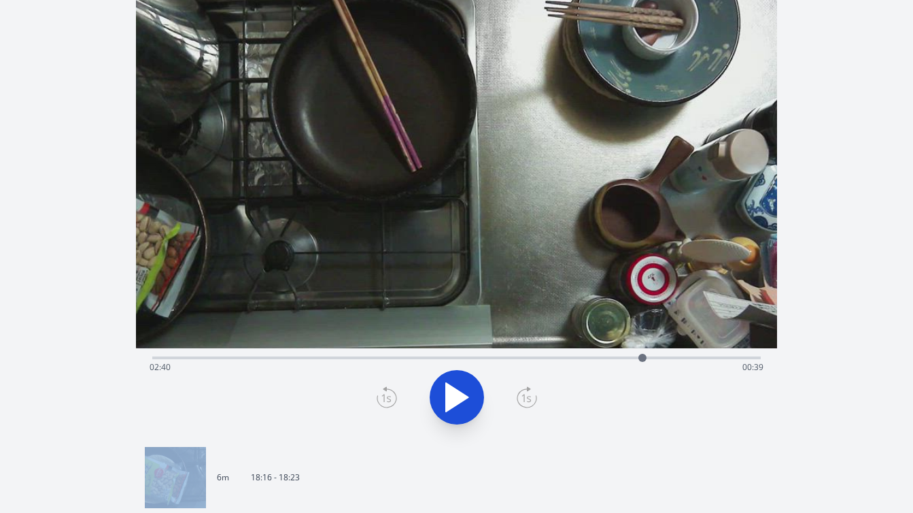
click at [386, 398] on icon at bounding box center [387, 397] width 20 height 22
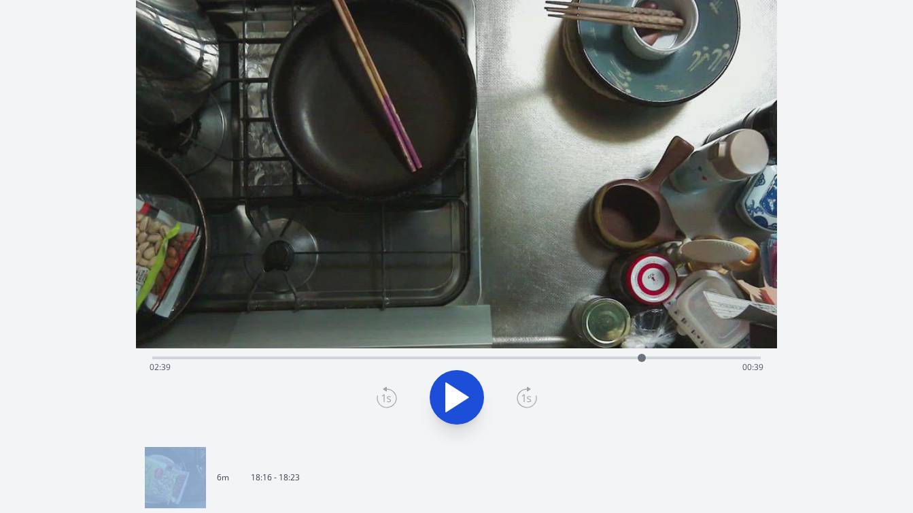
click at [386, 398] on icon at bounding box center [387, 397] width 20 height 22
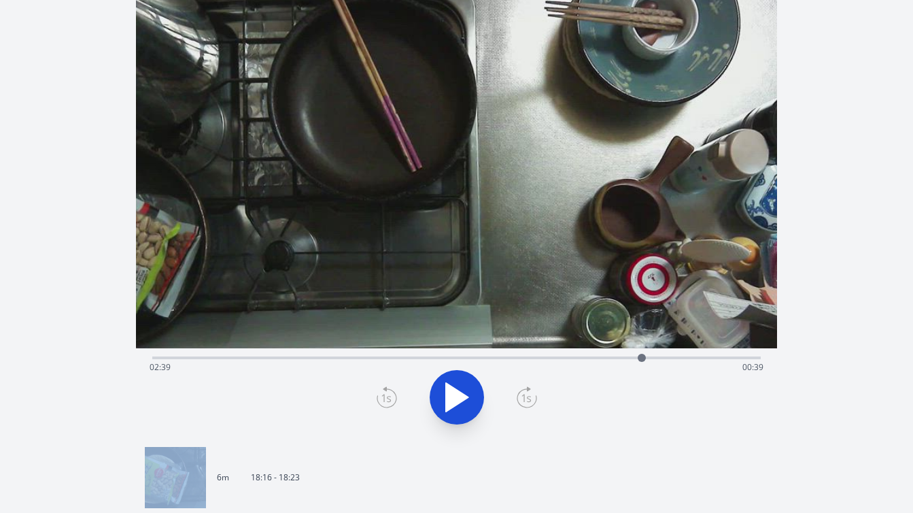
click at [386, 398] on icon at bounding box center [387, 397] width 20 height 22
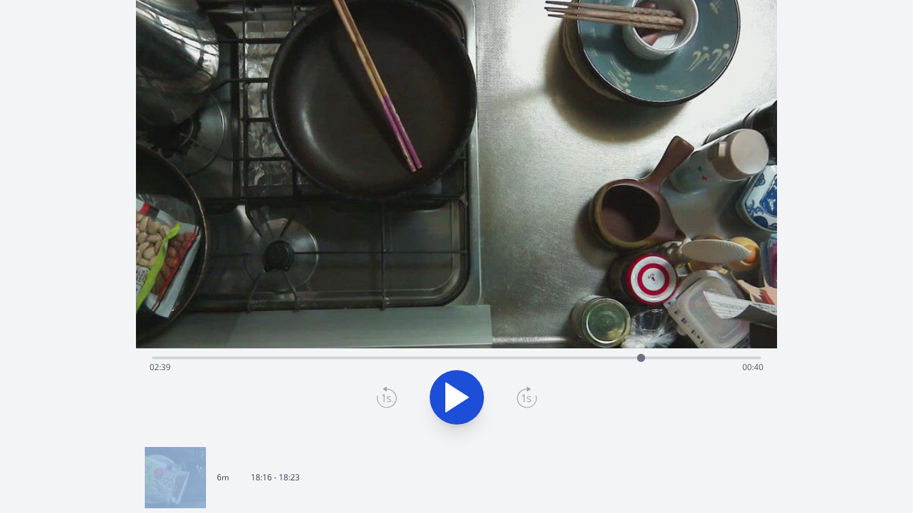
click at [386, 398] on icon at bounding box center [387, 397] width 20 height 22
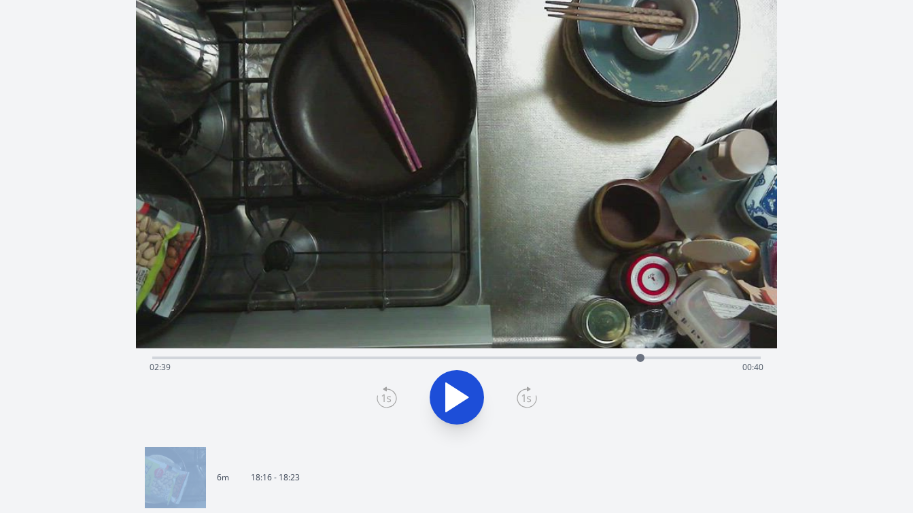
click at [386, 398] on icon at bounding box center [387, 397] width 20 height 22
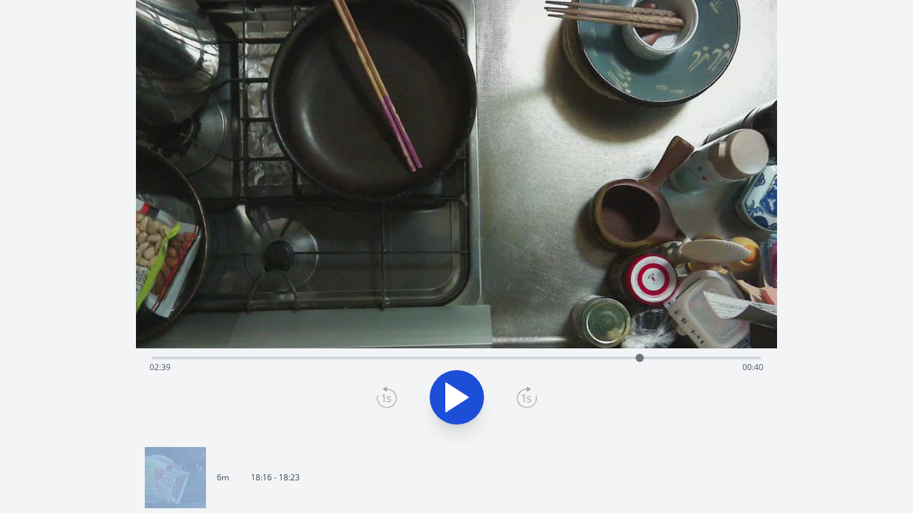
click at [386, 398] on icon at bounding box center [387, 397] width 20 height 22
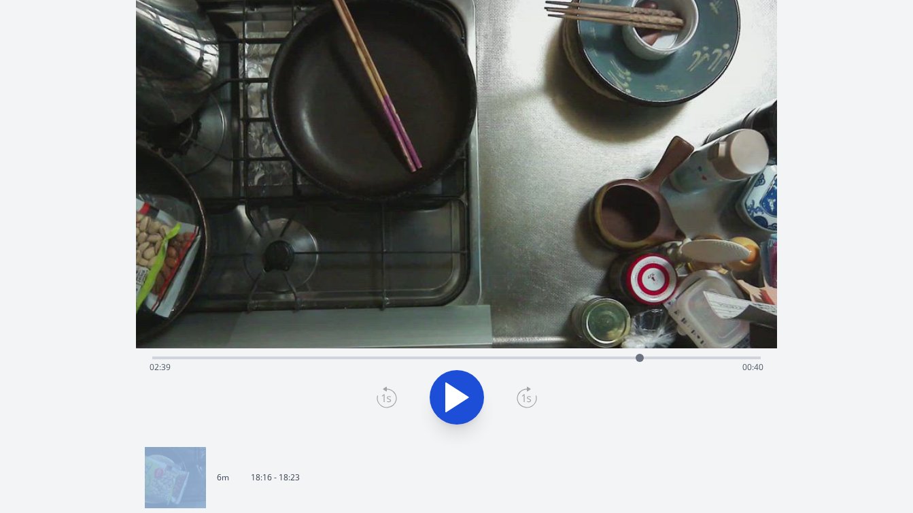
click at [386, 398] on icon at bounding box center [387, 397] width 20 height 22
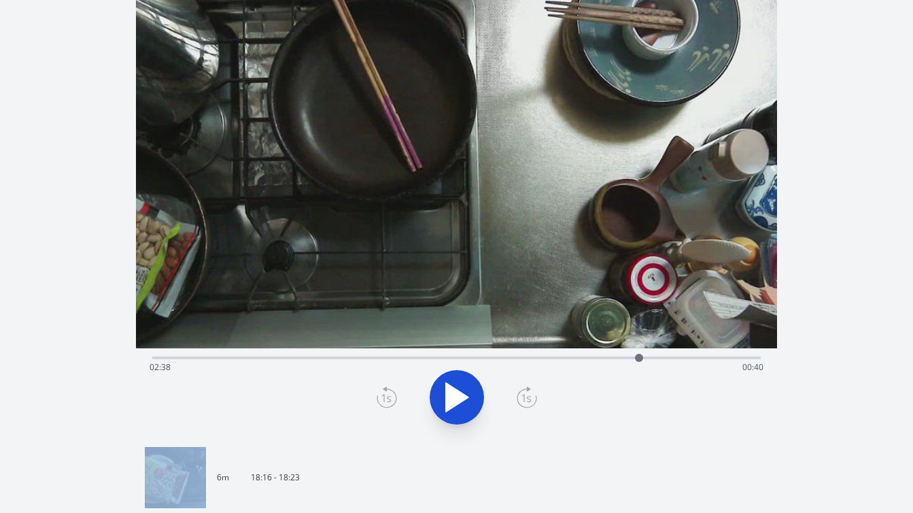
click at [386, 398] on icon at bounding box center [387, 397] width 20 height 22
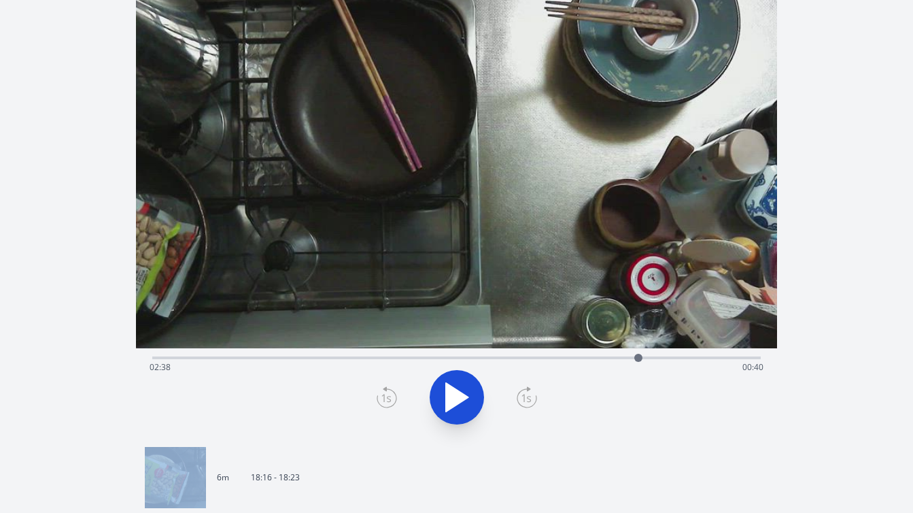
click at [386, 398] on icon at bounding box center [387, 397] width 20 height 22
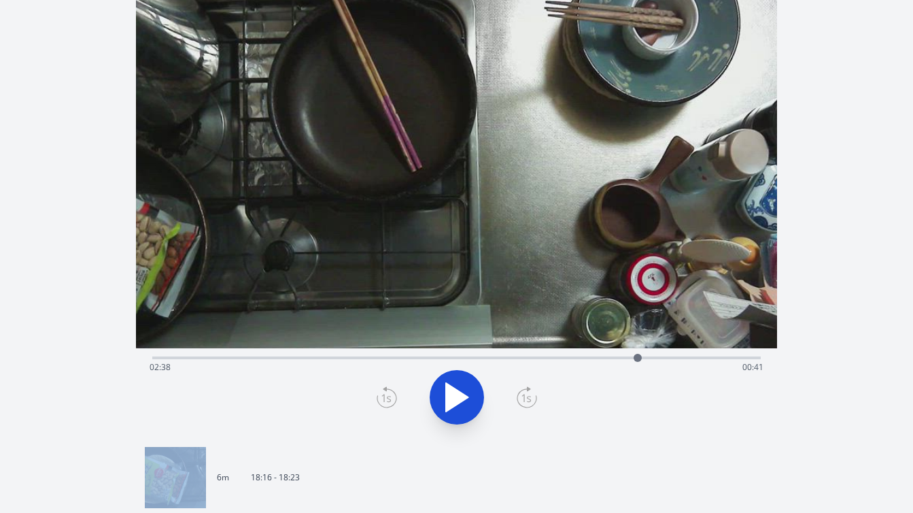
click at [524, 399] on icon at bounding box center [527, 397] width 20 height 22
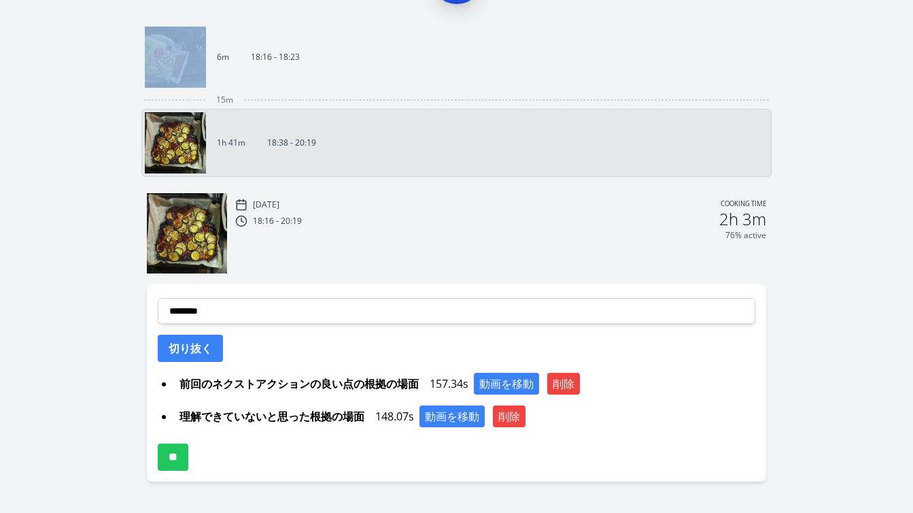
scroll to position [479, 0]
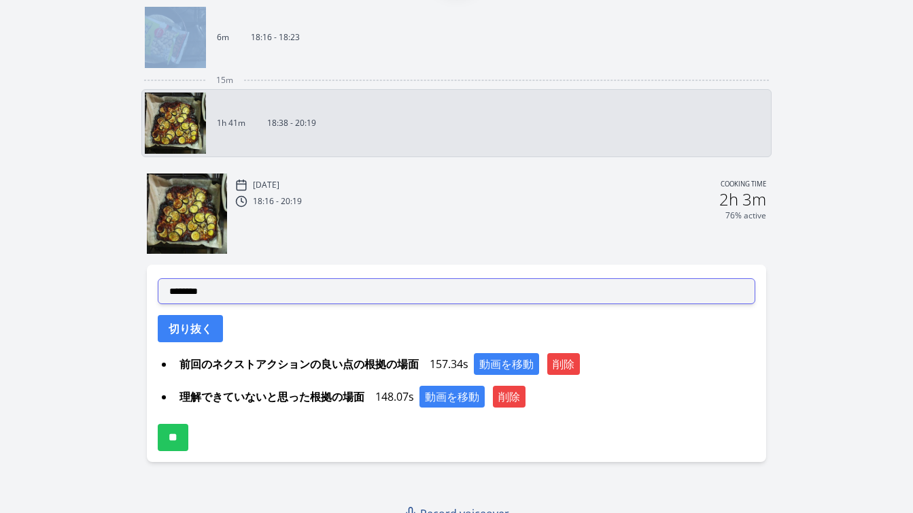
click at [581, 296] on select "**********" at bounding box center [456, 291] width 597 height 26
select select "**********"
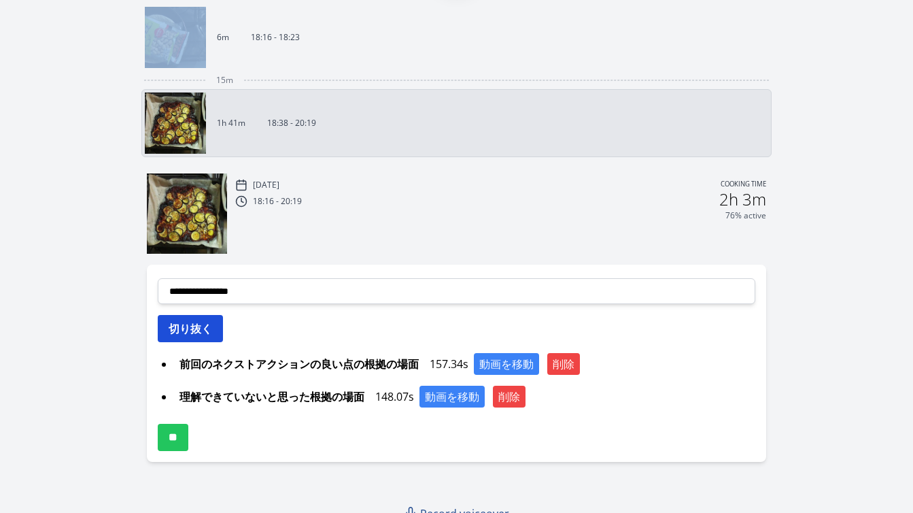
click at [209, 333] on button "切り抜く" at bounding box center [190, 328] width 65 height 27
select select
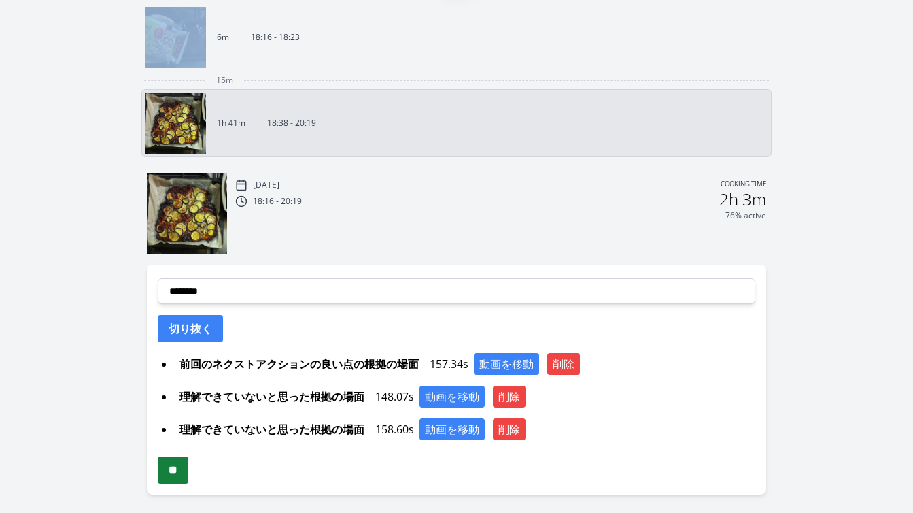
click at [188, 474] on input "**" at bounding box center [173, 469] width 31 height 27
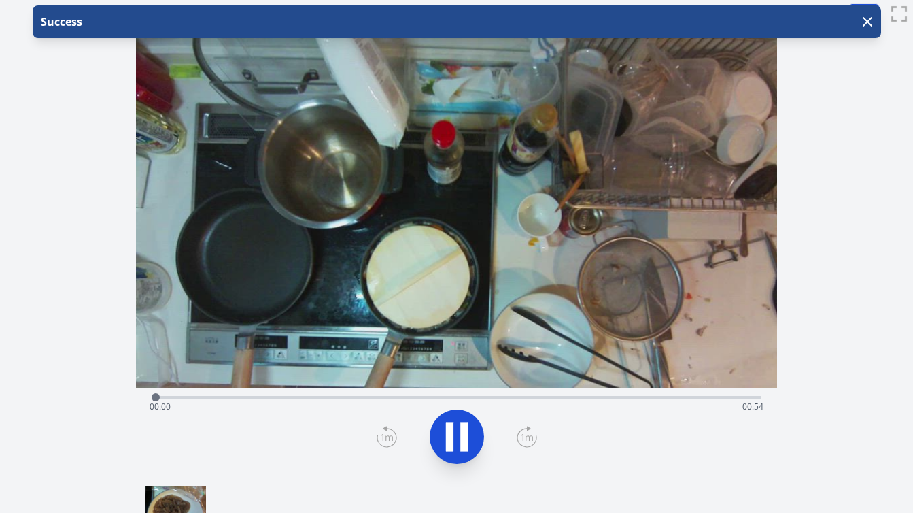
scroll to position [7, 0]
